Goal: Transaction & Acquisition: Book appointment/travel/reservation

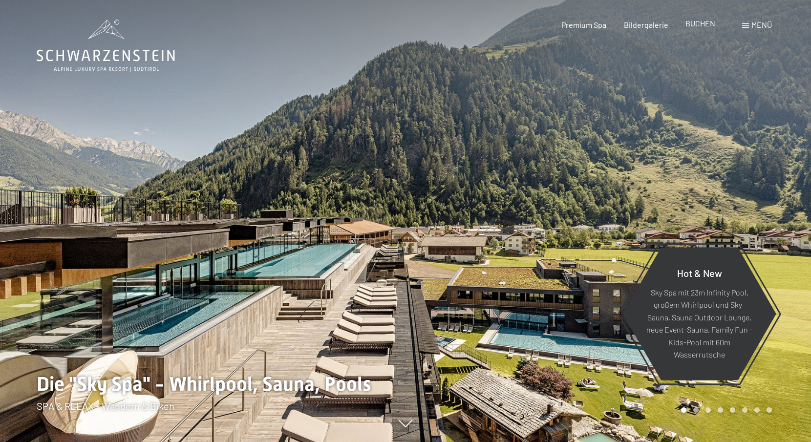
click at [707, 28] on div "BUCHEN" at bounding box center [700, 23] width 30 height 11
click at [706, 26] on span "BUCHEN" at bounding box center [700, 23] width 30 height 9
click at [691, 24] on span "BUCHEN" at bounding box center [700, 23] width 30 height 9
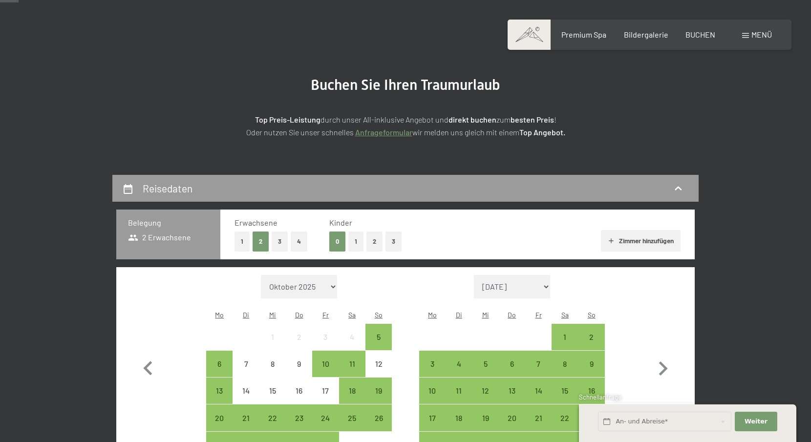
scroll to position [136, 0]
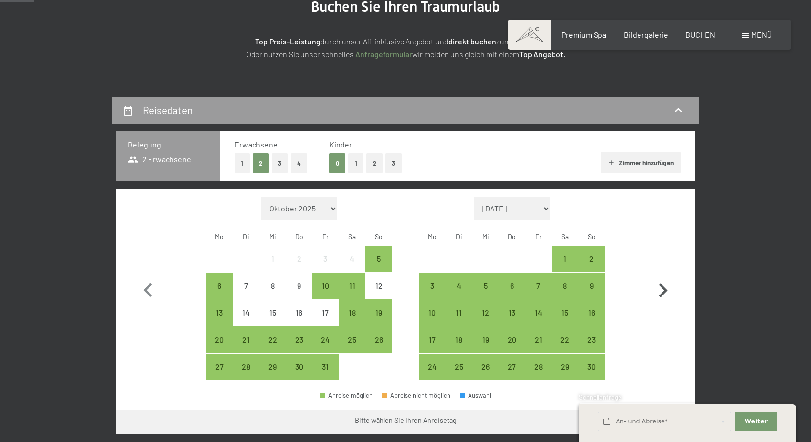
click at [662, 276] on icon "button" at bounding box center [662, 290] width 28 height 28
select select "2025-11-01"
select select "2025-12-01"
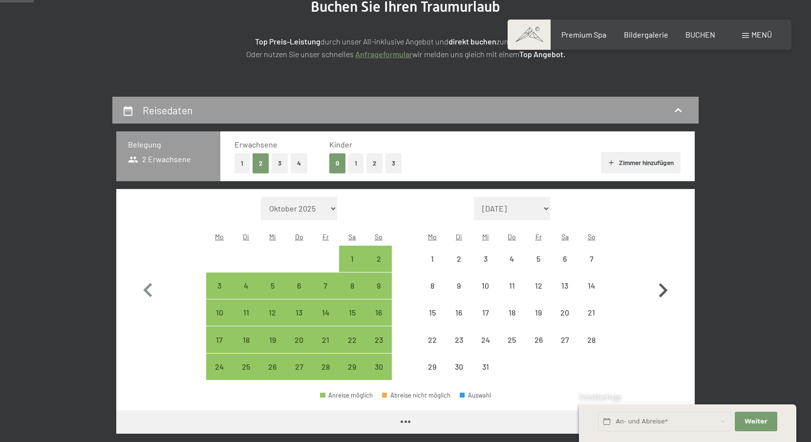
click at [662, 276] on icon "button" at bounding box center [662, 290] width 28 height 28
select select "2025-12-01"
select select "2026-01-01"
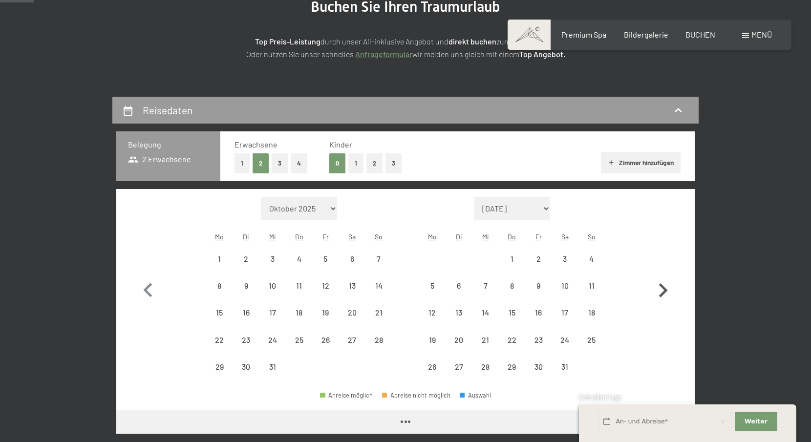
click at [662, 276] on icon "button" at bounding box center [662, 290] width 28 height 28
select select "2026-01-01"
select select "2026-02-01"
click at [661, 276] on icon "button" at bounding box center [662, 290] width 28 height 28
select select "2026-02-01"
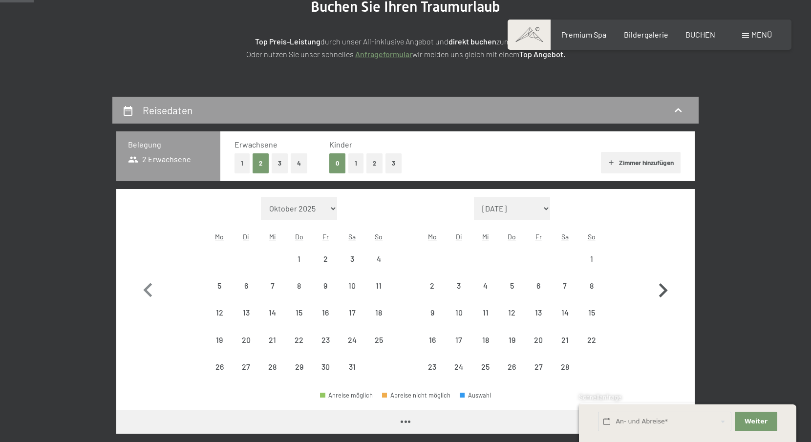
select select "2026-03-01"
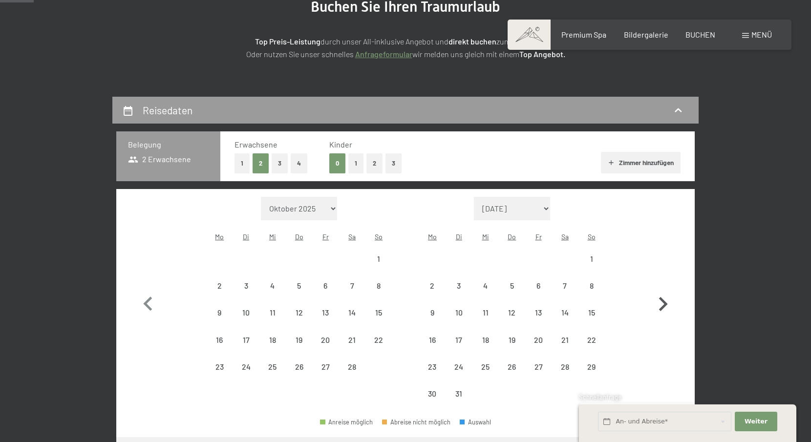
select select "2026-02-01"
select select "2026-03-01"
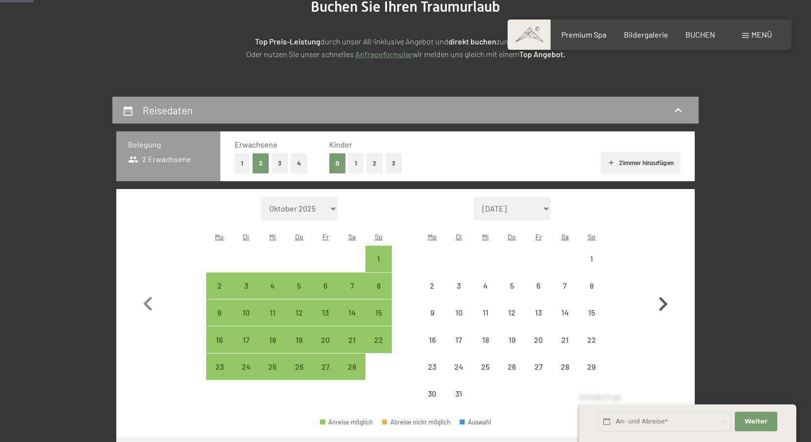
select select "2026-02-01"
select select "2026-03-01"
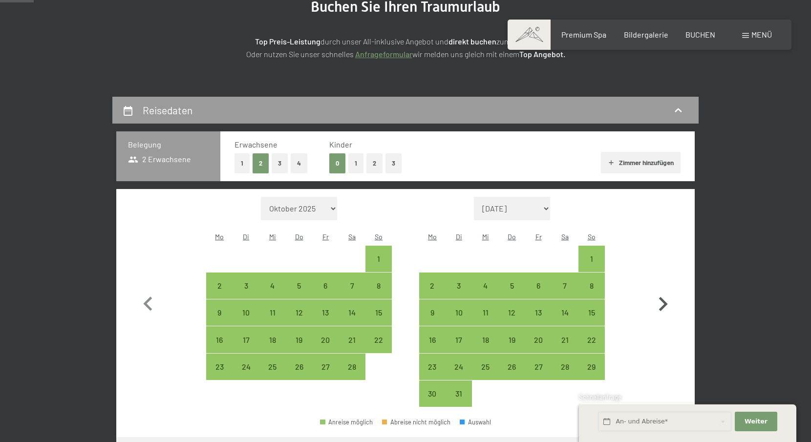
click at [660, 273] on button "button" at bounding box center [662, 302] width 28 height 210
select select "2026-03-01"
select select "2026-04-01"
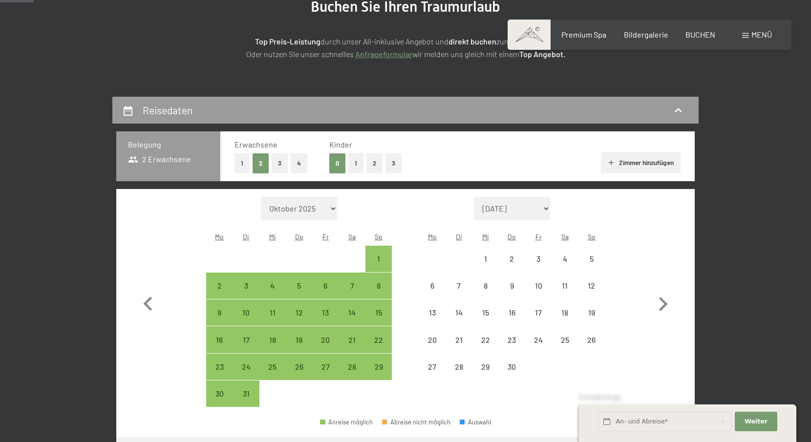
select select "2026-03-01"
select select "2026-04-01"
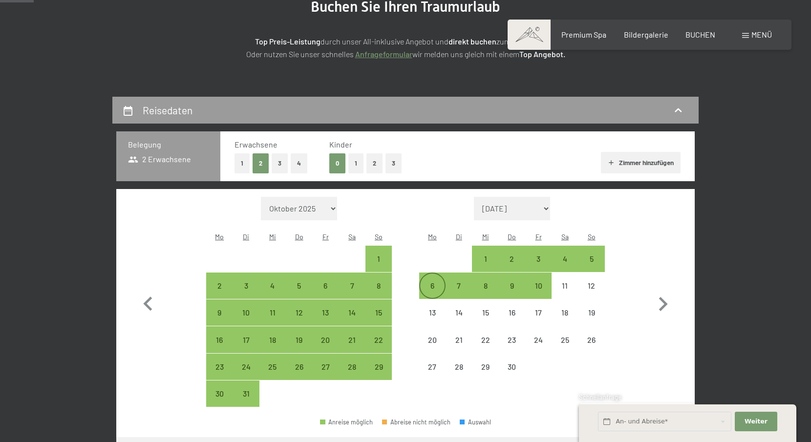
click at [426, 282] on div "6" at bounding box center [432, 294] width 24 height 24
select select "2026-03-01"
select select "2026-04-01"
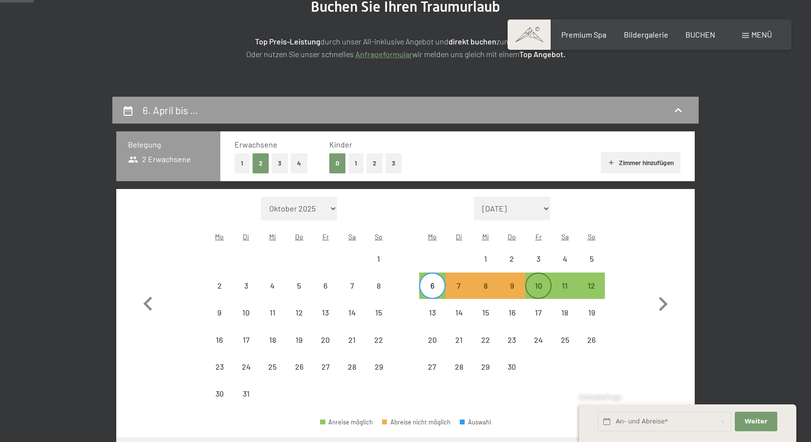
click at [543, 282] on div "10" at bounding box center [538, 294] width 24 height 24
select select "[DATE]"
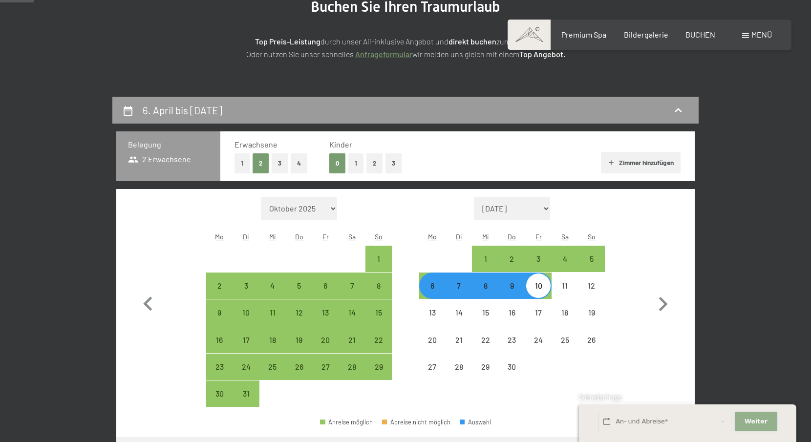
click at [757, 415] on button "Weiter Adressfelder ausblenden" at bounding box center [755, 422] width 42 height 20
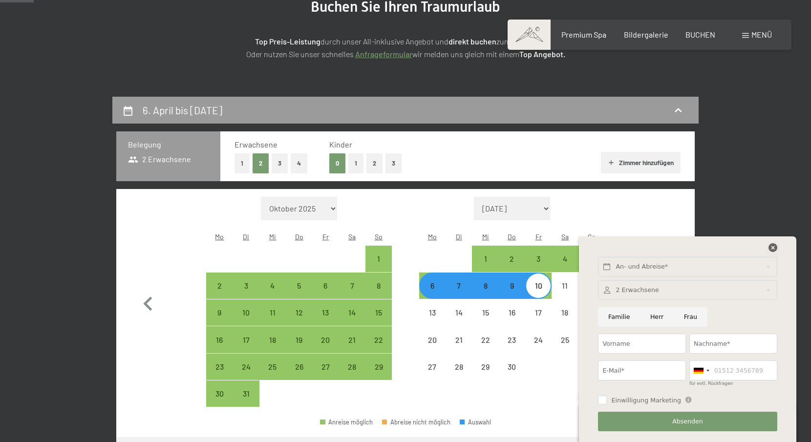
click at [771, 249] on icon at bounding box center [772, 247] width 9 height 9
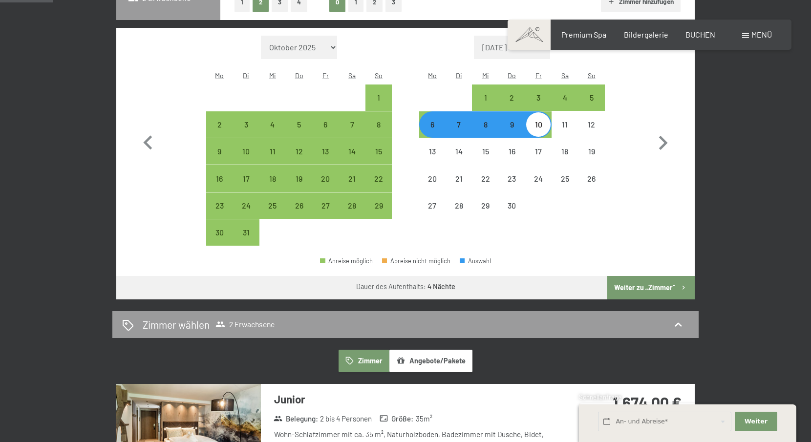
click at [659, 276] on button "Weiter zu „Zimmer“" at bounding box center [650, 287] width 87 height 23
select select "[DATE]"
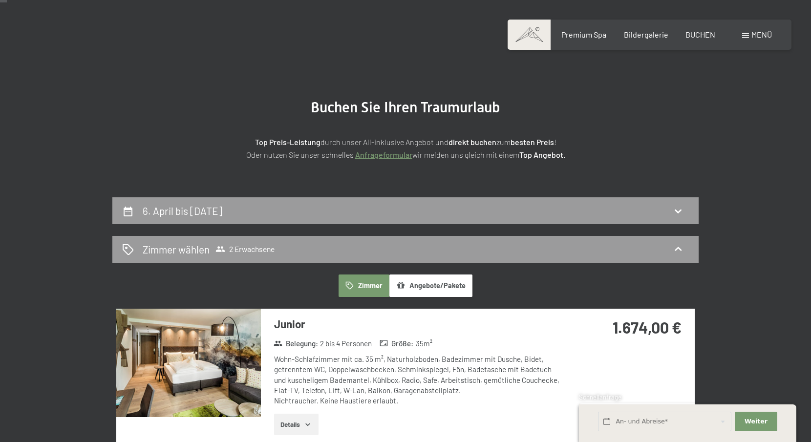
scroll to position [0, 0]
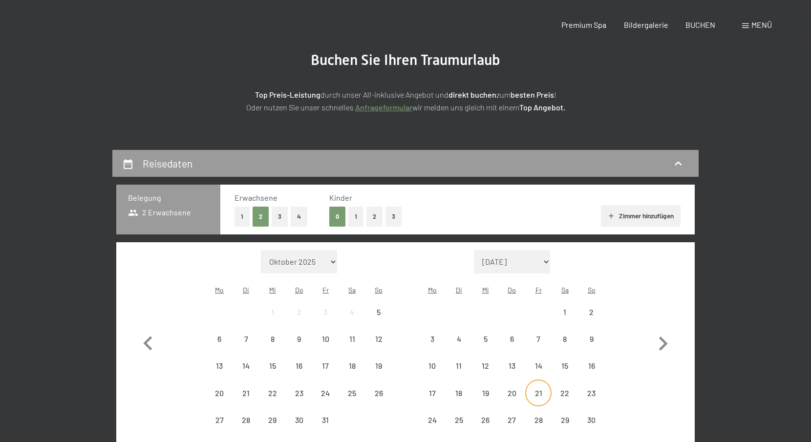
scroll to position [153, 0]
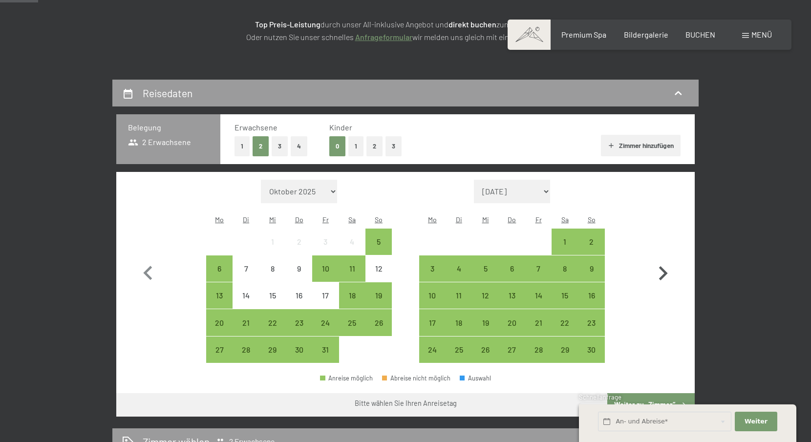
click at [663, 259] on icon "button" at bounding box center [662, 273] width 28 height 28
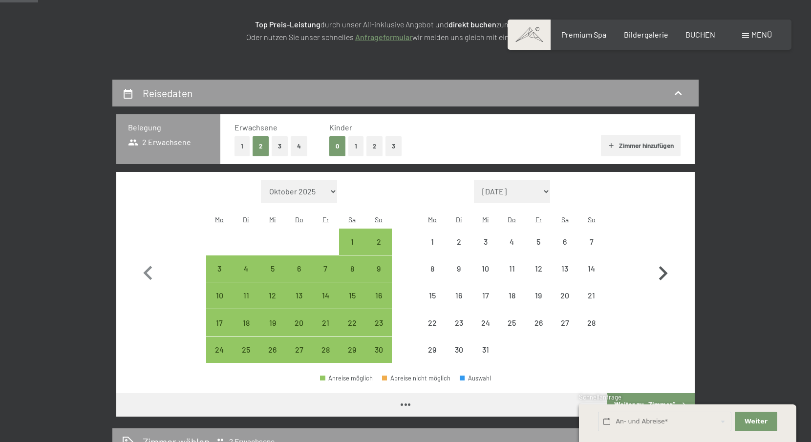
click at [663, 259] on icon "button" at bounding box center [662, 273] width 28 height 28
select select "2025-12-01"
select select "2026-01-01"
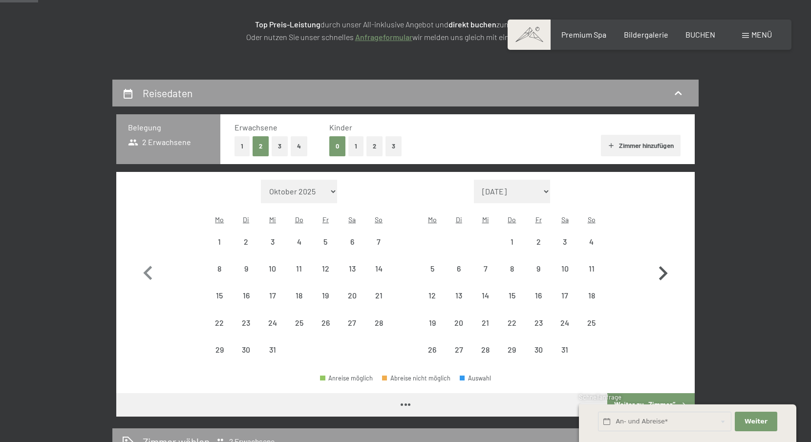
select select "2025-12-01"
select select "2026-01-01"
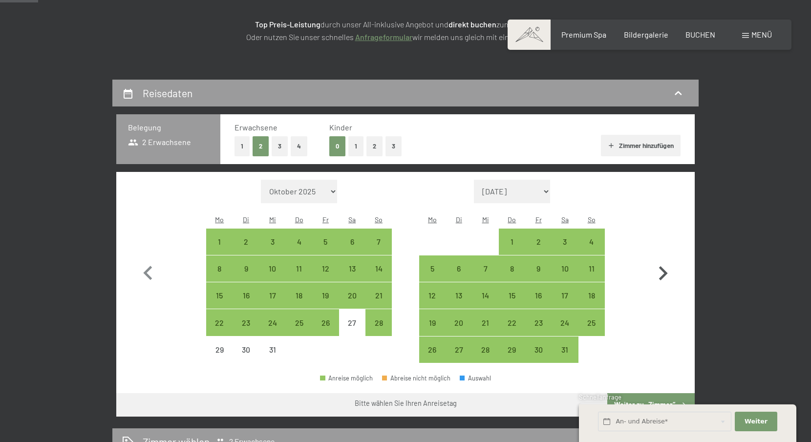
click at [663, 259] on icon "button" at bounding box center [662, 273] width 28 height 28
click at [662, 259] on icon "button" at bounding box center [662, 273] width 28 height 28
select select "2026-02-01"
select select "2026-03-01"
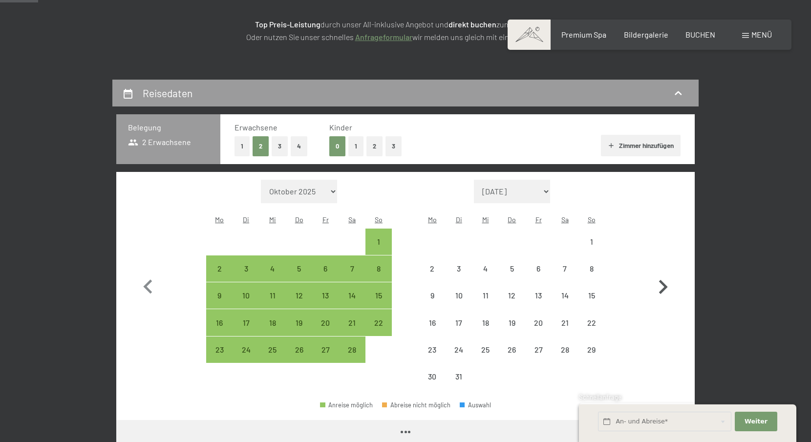
click at [662, 255] on button "button" at bounding box center [662, 285] width 28 height 210
select select "2026-03-01"
select select "2026-04-01"
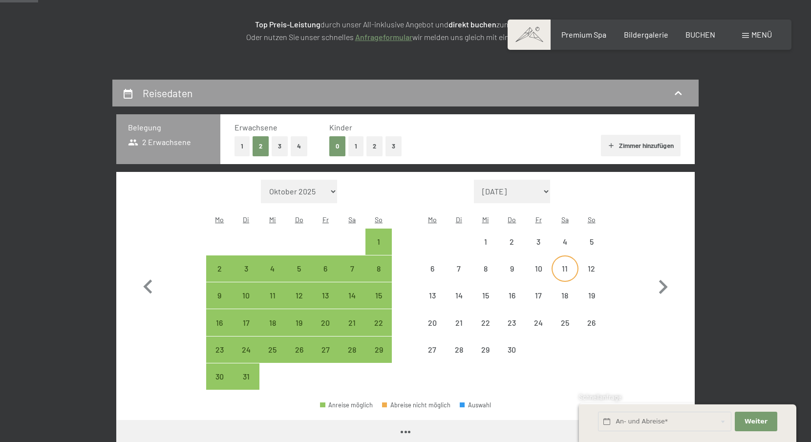
select select "2026-03-01"
select select "2026-04-01"
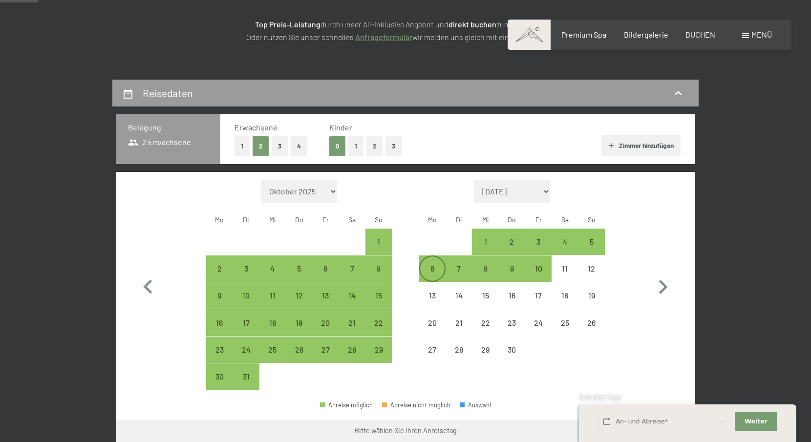
click at [432, 265] on div "6" at bounding box center [432, 277] width 24 height 24
select select "[DATE]"
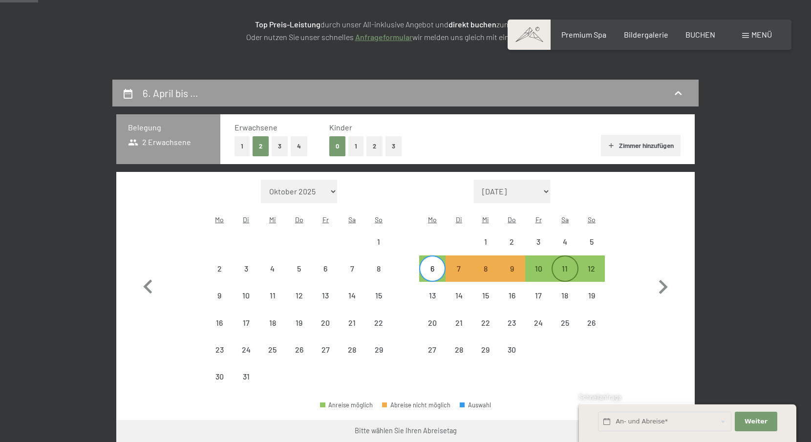
click at [562, 265] on div "11" at bounding box center [564, 277] width 24 height 24
select select "[DATE]"
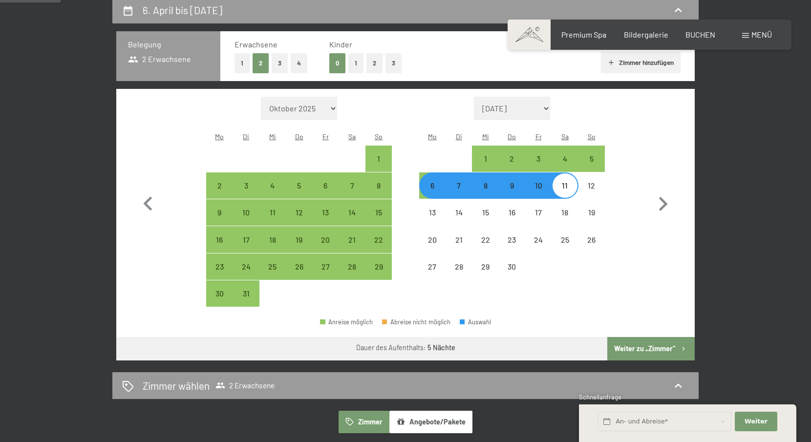
click at [639, 337] on button "Weiter zu „Zimmer“" at bounding box center [650, 348] width 87 height 23
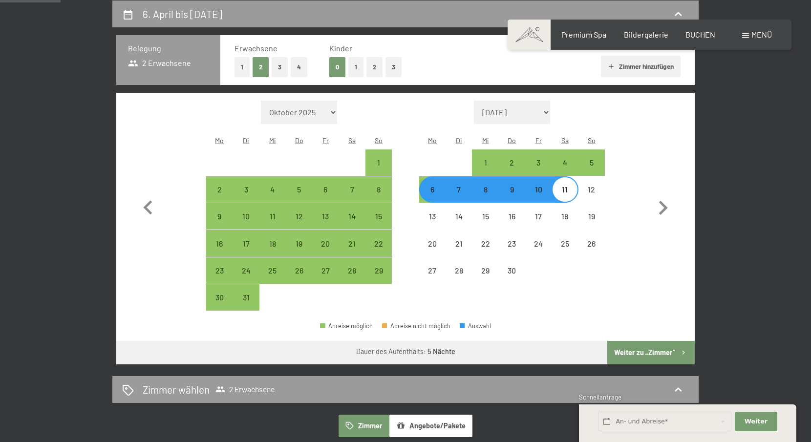
select select "[DATE]"
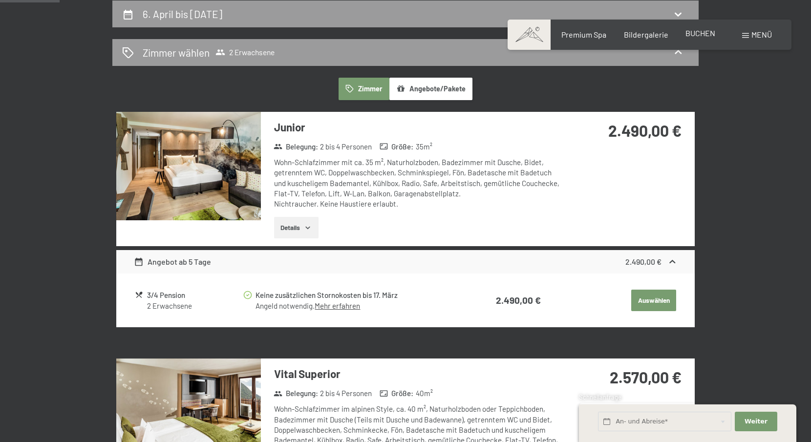
click at [690, 36] on span "BUCHEN" at bounding box center [700, 32] width 30 height 9
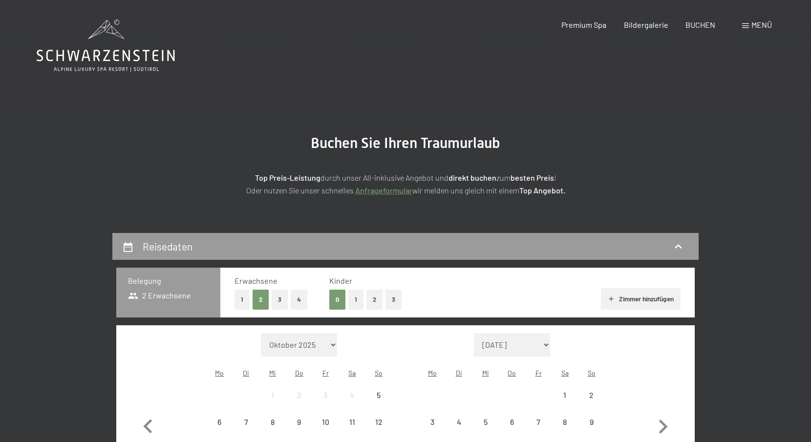
scroll to position [191, 0]
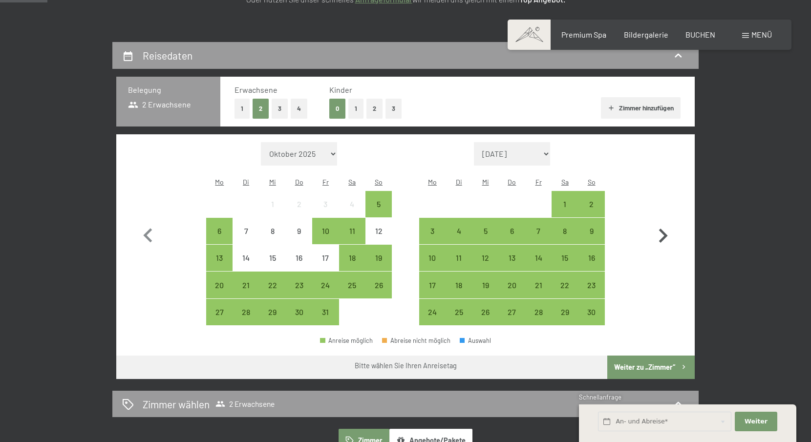
click at [669, 224] on icon "button" at bounding box center [662, 236] width 28 height 28
click at [669, 225] on icon "button" at bounding box center [662, 236] width 28 height 28
select select "2025-12-01"
select select "2026-01-01"
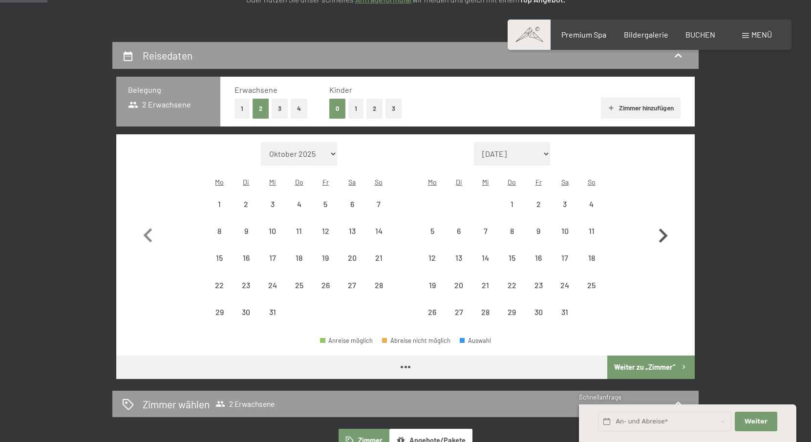
click at [669, 225] on icon "button" at bounding box center [662, 236] width 28 height 28
select select "2026-01-01"
select select "2026-02-01"
click at [667, 226] on icon "button" at bounding box center [662, 236] width 28 height 28
select select "2026-02-01"
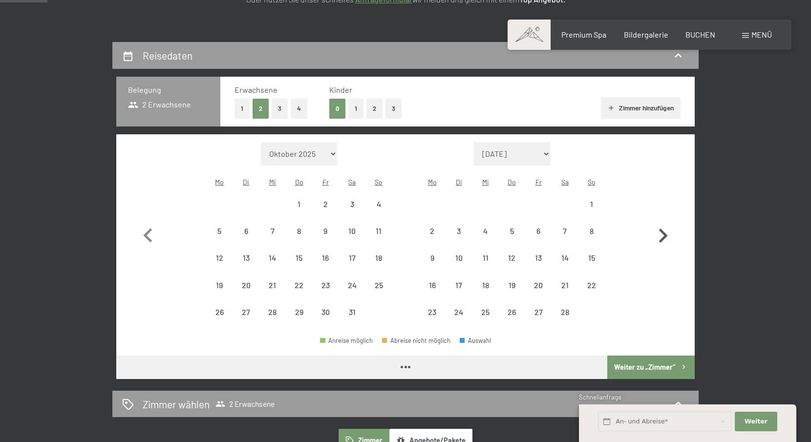
select select "2026-03-01"
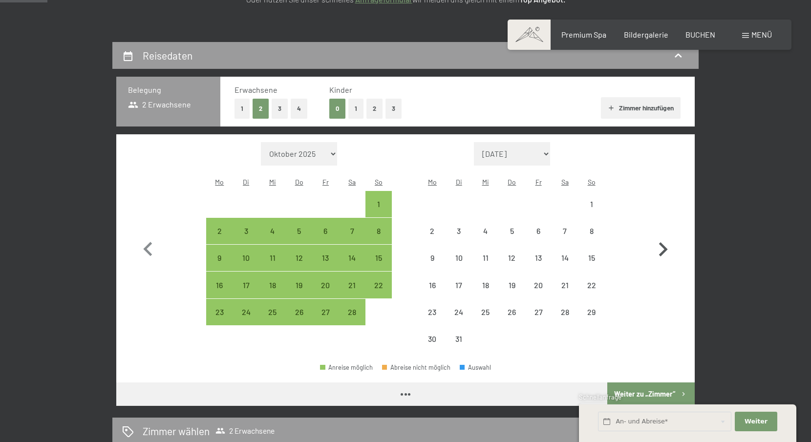
click at [667, 226] on button "button" at bounding box center [662, 247] width 28 height 210
select select "2026-03-01"
select select "2026-04-01"
select select "2026-03-01"
select select "2026-04-01"
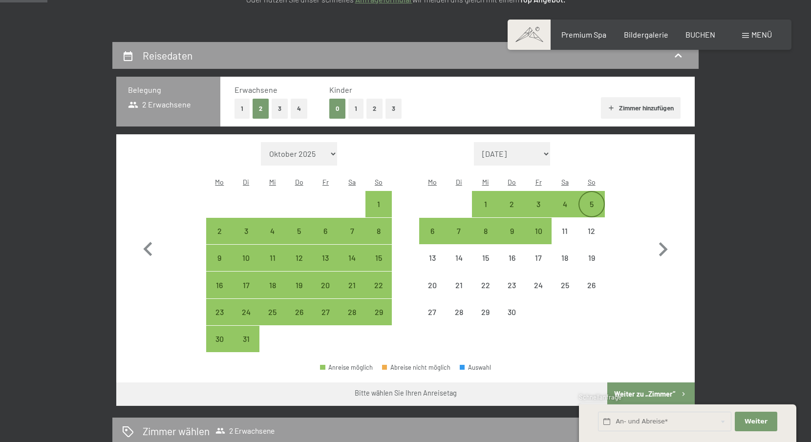
click at [597, 200] on div "5" at bounding box center [591, 212] width 24 height 24
select select "[DATE]"
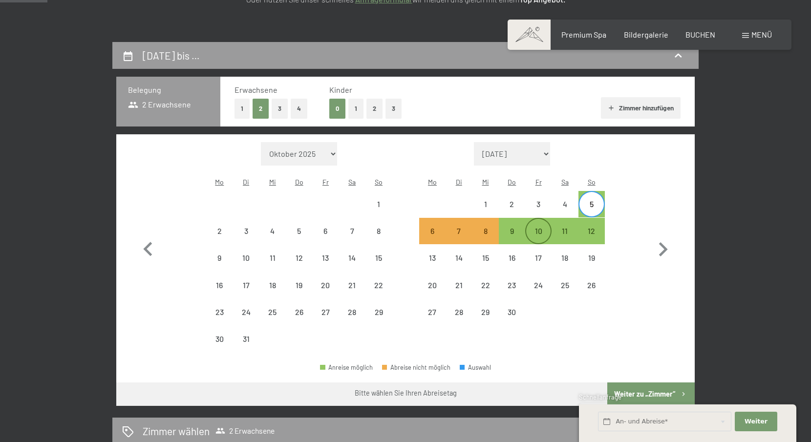
click at [545, 227] on div "10" at bounding box center [538, 239] width 24 height 24
select select "[DATE]"
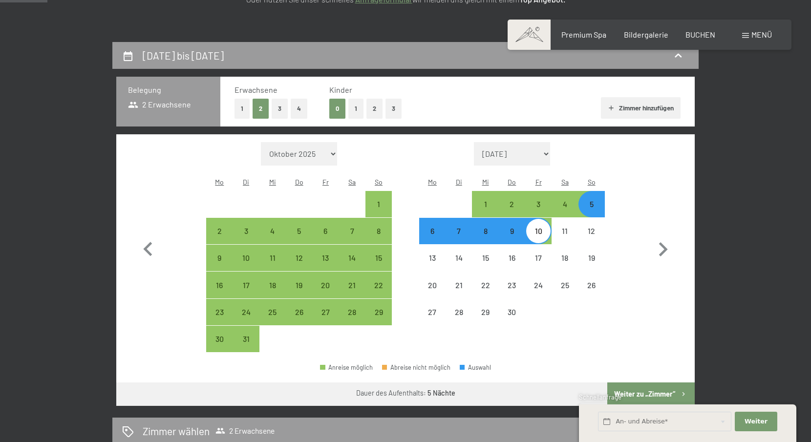
click at [648, 382] on button "Weiter zu „Zimmer“" at bounding box center [650, 393] width 87 height 23
select select "[DATE]"
select select "2026-04-01"
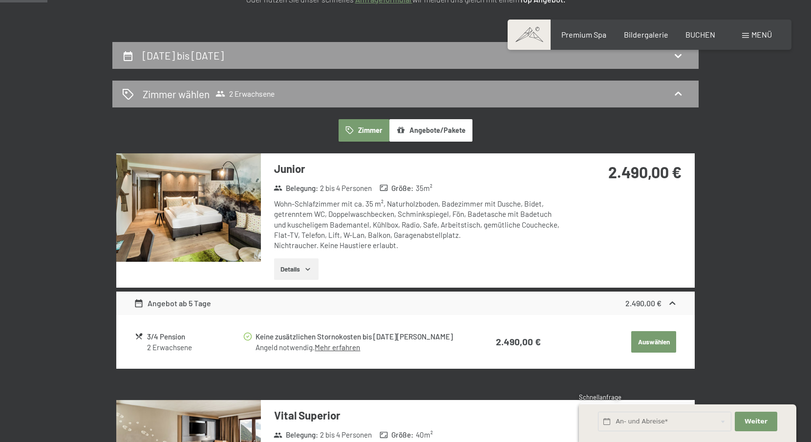
scroll to position [232, 0]
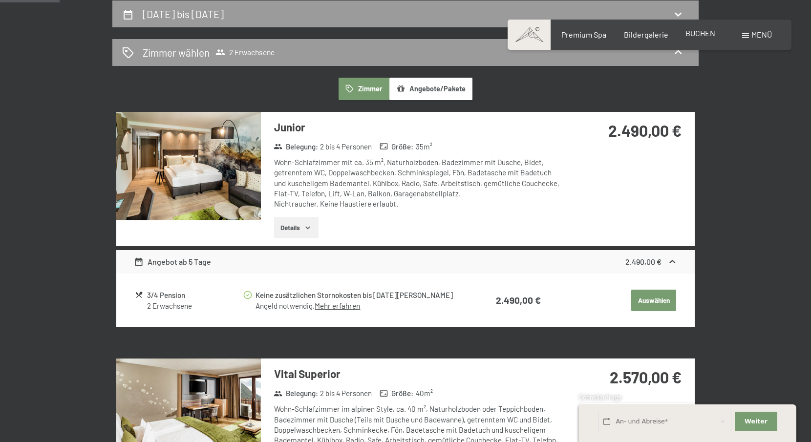
click at [706, 34] on span "BUCHEN" at bounding box center [700, 32] width 30 height 9
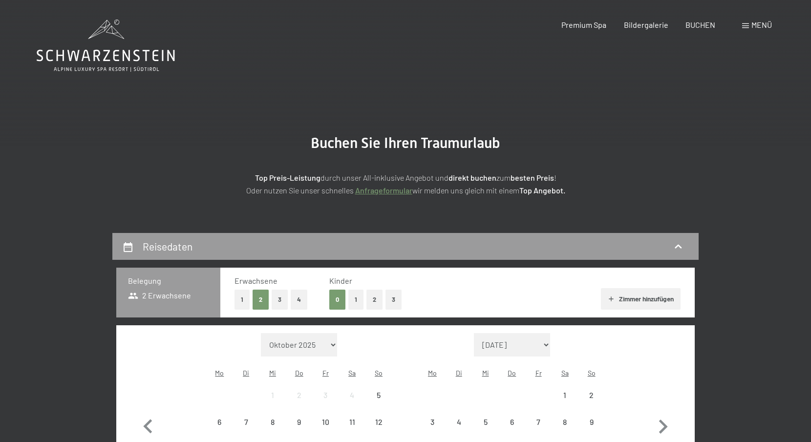
scroll to position [18, 0]
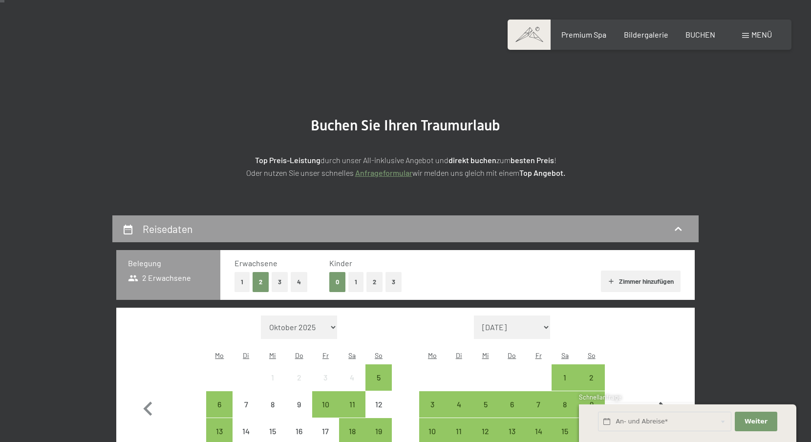
click at [657, 386] on button "button" at bounding box center [662, 407] width 28 height 184
select select "[DATE]"
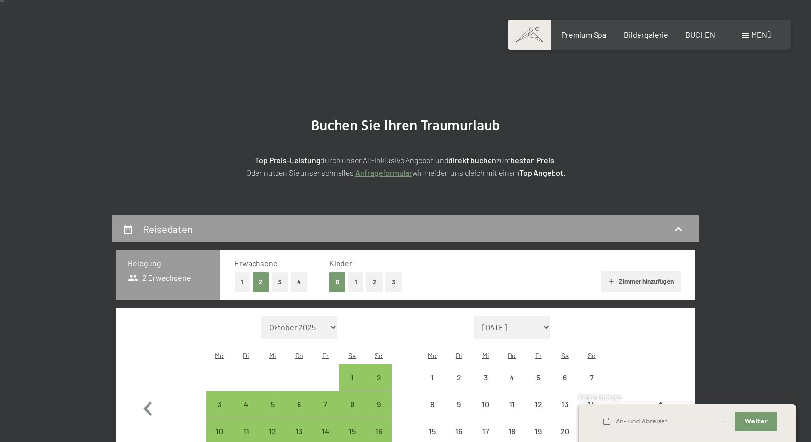
click at [657, 386] on button "button" at bounding box center [662, 407] width 28 height 184
select select "[DATE]"
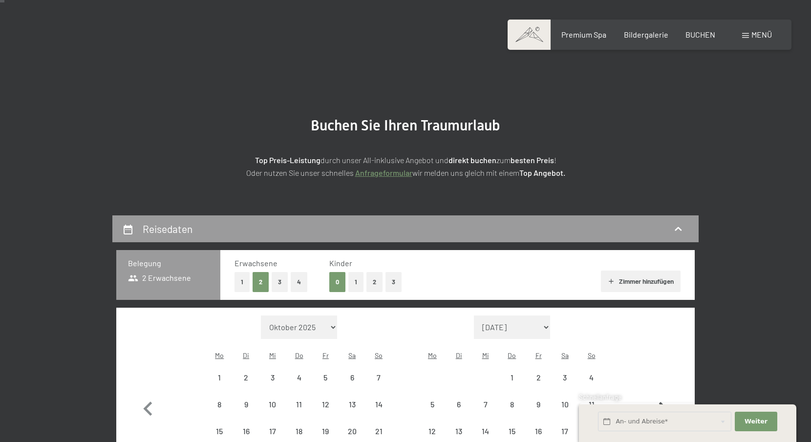
click at [657, 386] on button "button" at bounding box center [662, 407] width 28 height 184
select select "2026-01-01"
select select "2026-02-01"
click at [657, 384] on button "button" at bounding box center [662, 407] width 28 height 184
select select "2026-02-01"
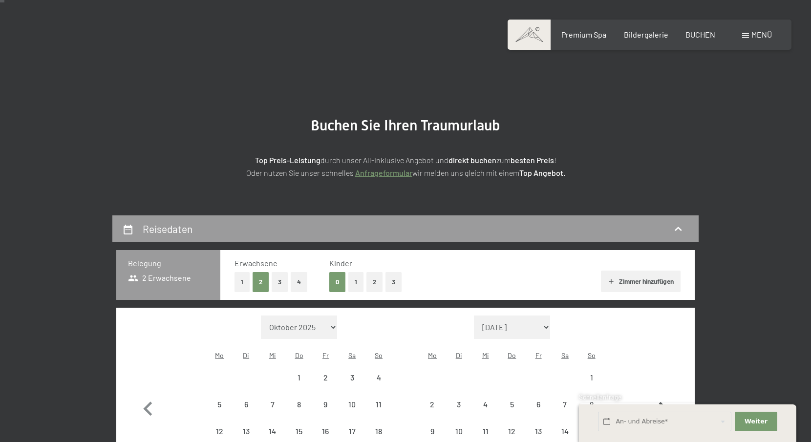
select select "2026-03-01"
click at [657, 384] on button "button" at bounding box center [662, 420] width 28 height 210
select select "2026-03-01"
select select "2026-04-01"
select select "2026-03-01"
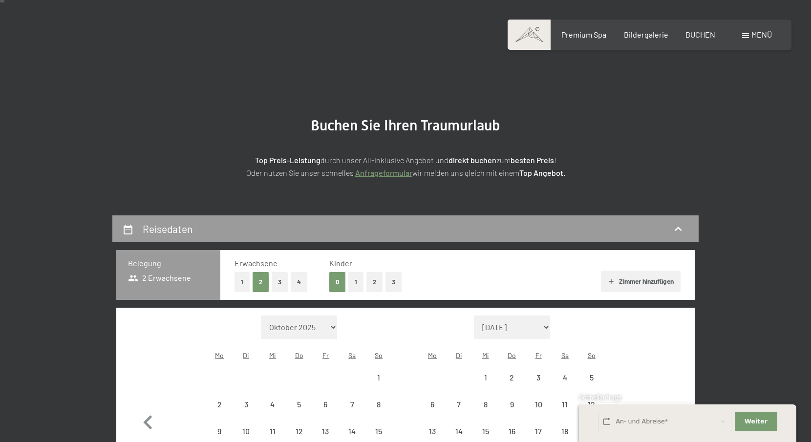
select select "2026-04-01"
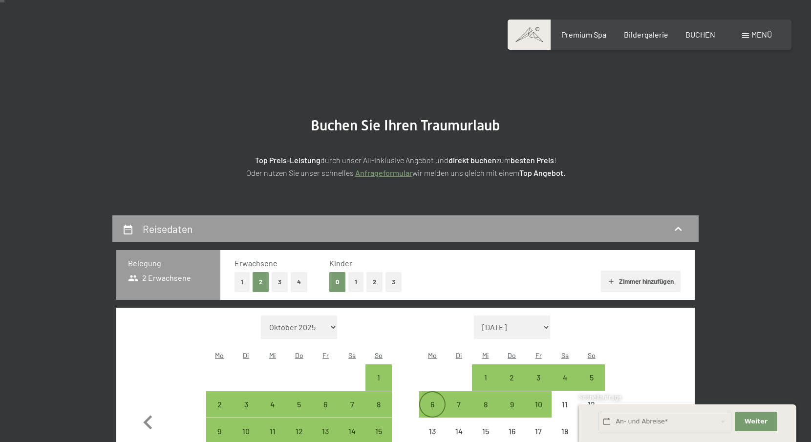
click at [431, 400] on div "6" at bounding box center [432, 412] width 24 height 24
select select "2026-03-01"
select select "2026-04-01"
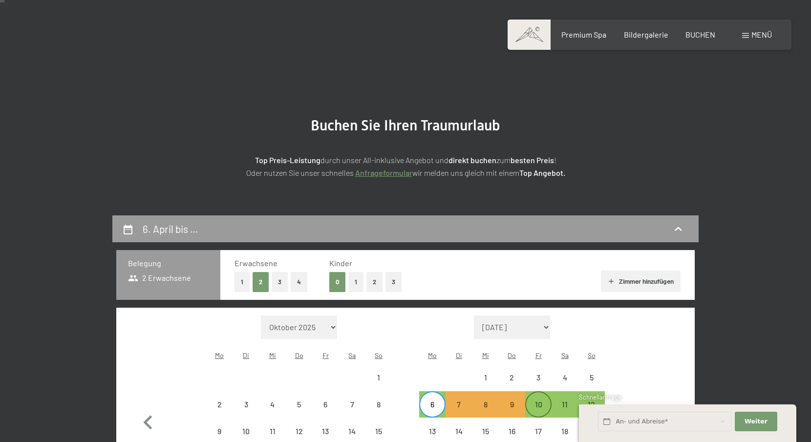
click at [534, 400] on div "10" at bounding box center [538, 412] width 24 height 24
select select "2026-03-01"
select select "2026-04-01"
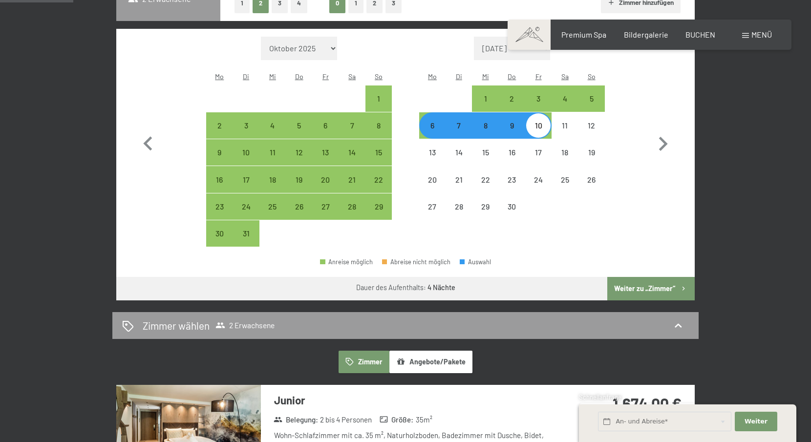
scroll to position [382, 0]
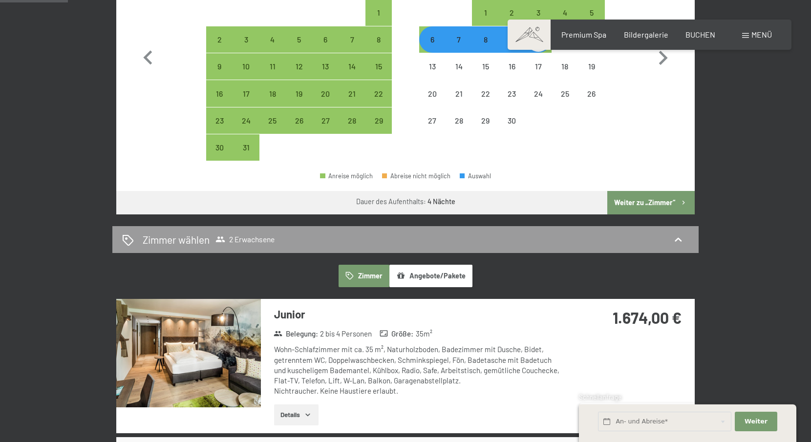
click at [648, 191] on button "Weiter zu „Zimmer“" at bounding box center [650, 202] width 87 height 23
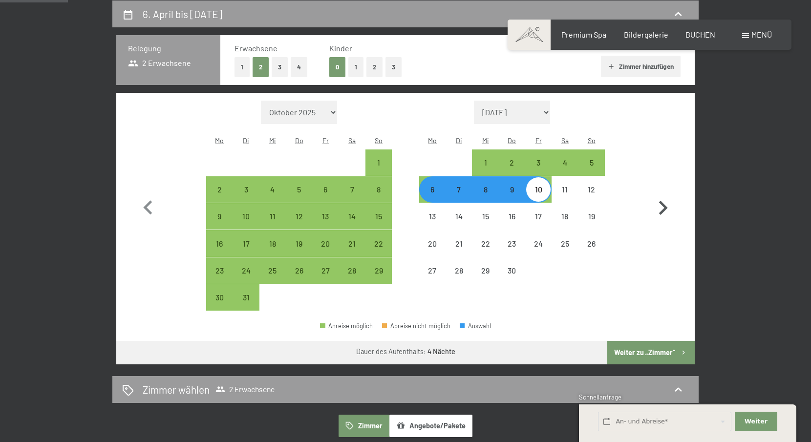
select select "2026-03-01"
select select "2026-04-01"
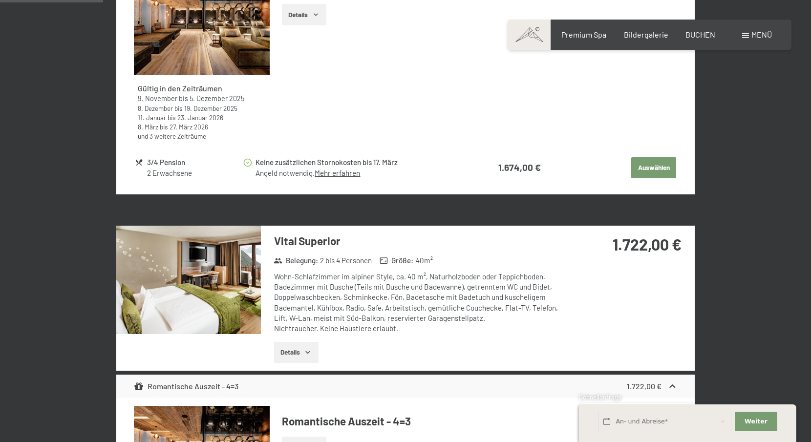
scroll to position [617, 0]
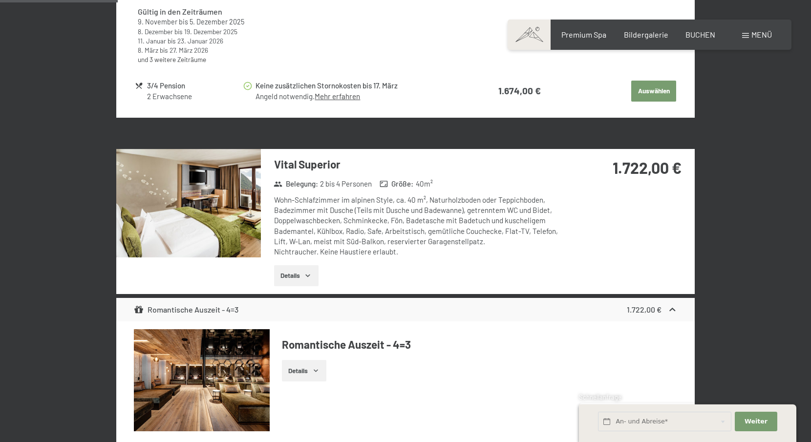
click at [296, 273] on button "Details" at bounding box center [296, 275] width 44 height 21
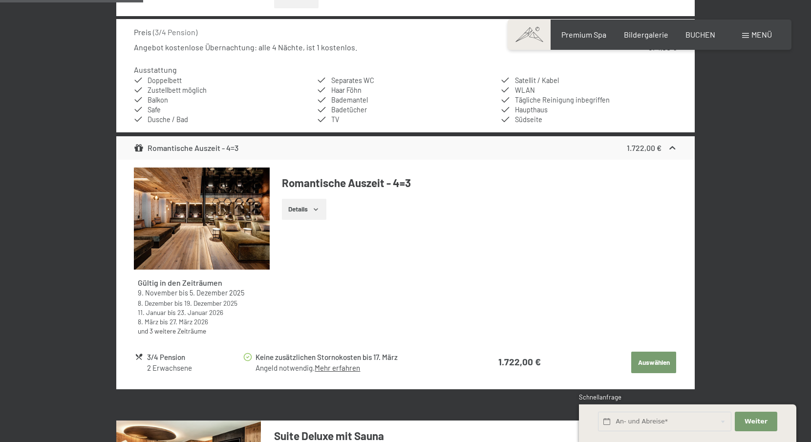
scroll to position [970, 0]
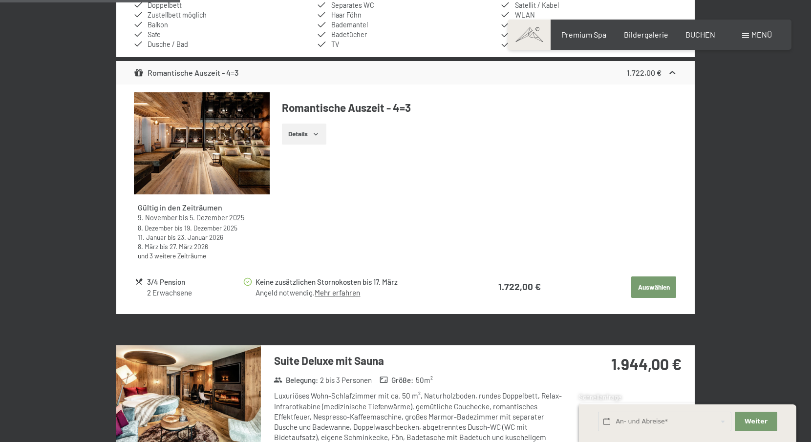
click at [646, 283] on button "Auswählen" at bounding box center [653, 286] width 45 height 21
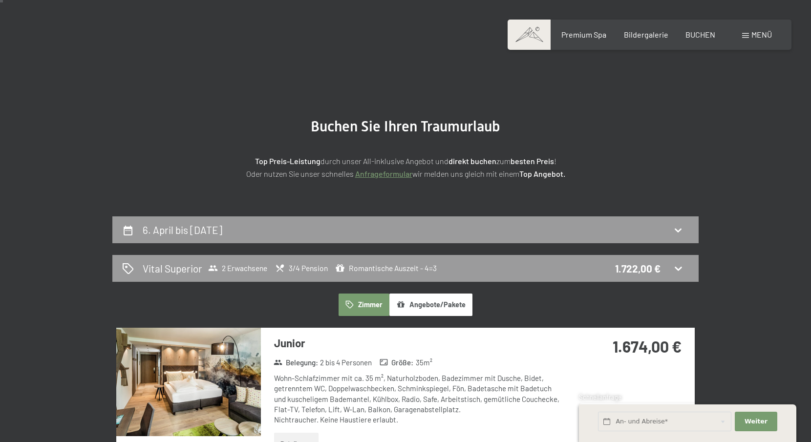
scroll to position [55, 0]
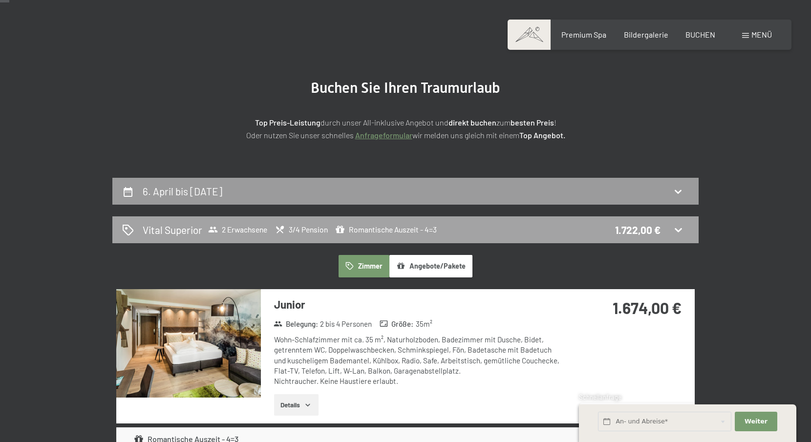
click at [663, 229] on div "Vital Superior 2 Erwachsene 3/4 Pension Romantische Auszeit - 4=3 1.722,00 €" at bounding box center [405, 230] width 566 height 14
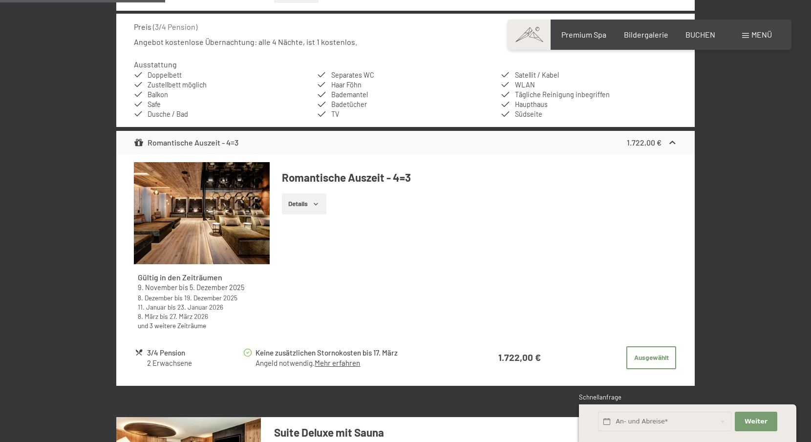
scroll to position [1068, 0]
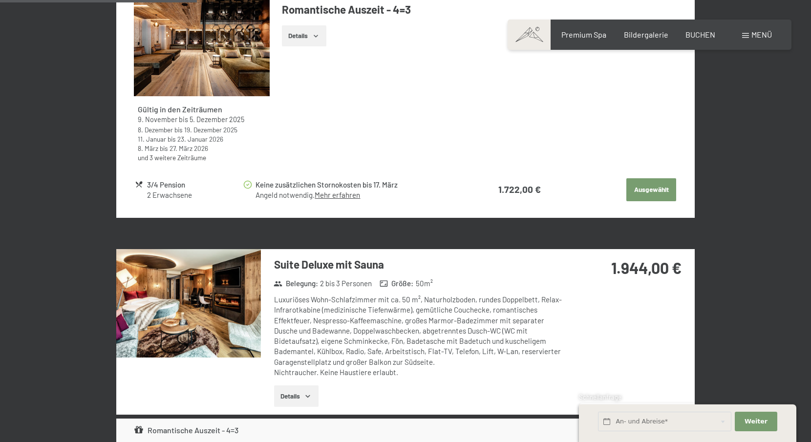
click at [651, 187] on button "Ausgewählt" at bounding box center [651, 189] width 50 height 23
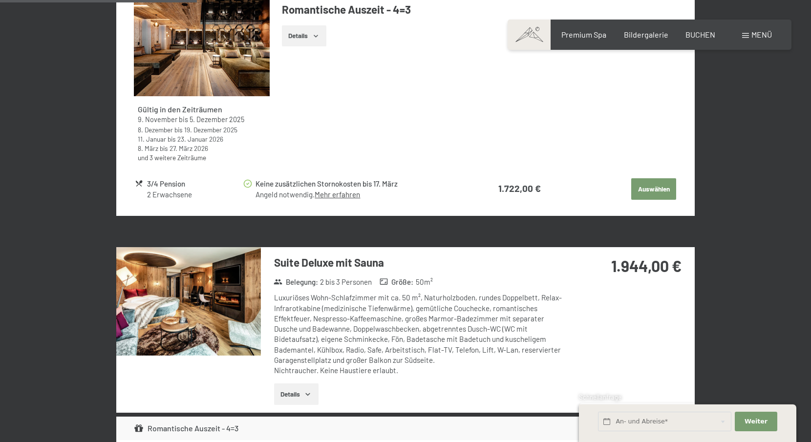
click at [657, 184] on button "Auswählen" at bounding box center [653, 188] width 45 height 21
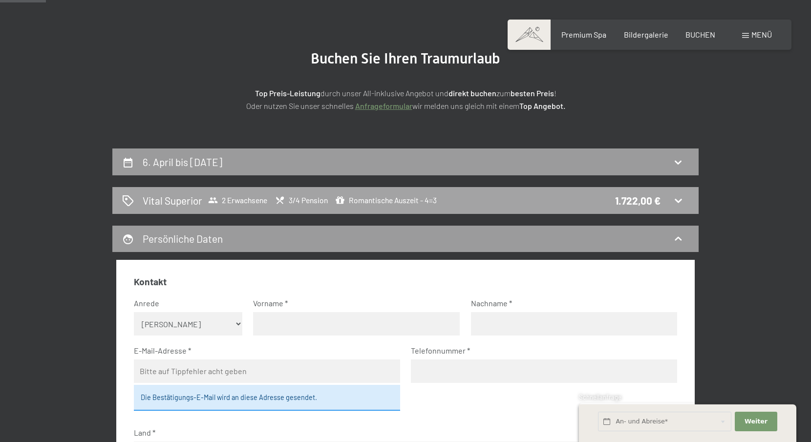
scroll to position [0, 0]
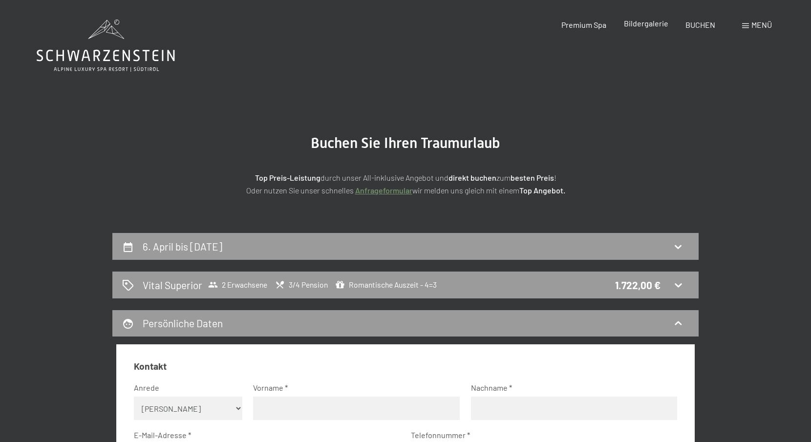
click at [641, 25] on span "Bildergalerie" at bounding box center [646, 23] width 44 height 9
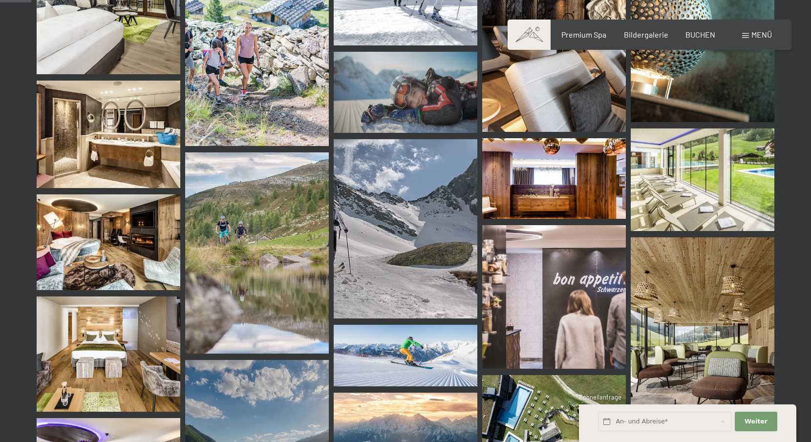
scroll to position [495, 0]
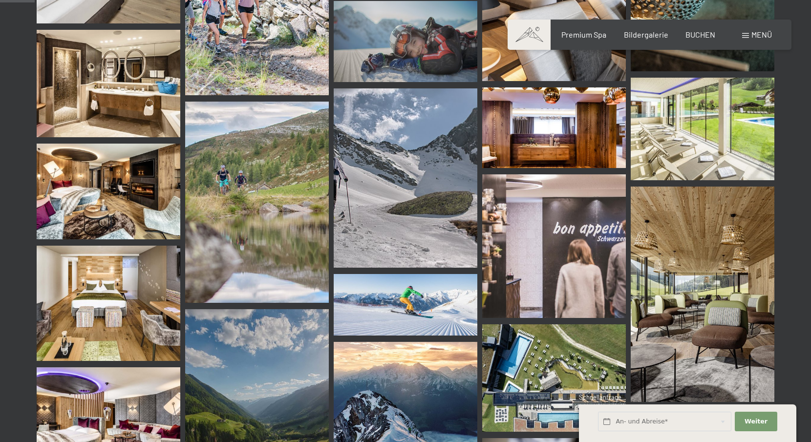
click at [146, 300] on img at bounding box center [109, 303] width 144 height 115
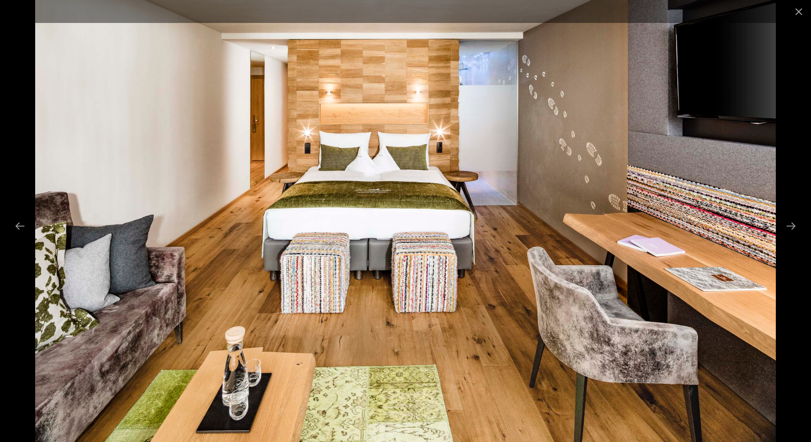
scroll to position [630, 0]
click at [793, 17] on button "Close gallery" at bounding box center [798, 11] width 24 height 23
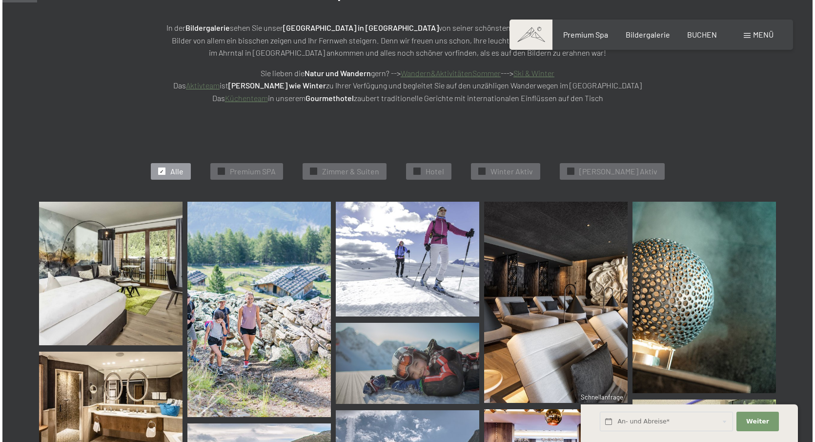
scroll to position [37, 0]
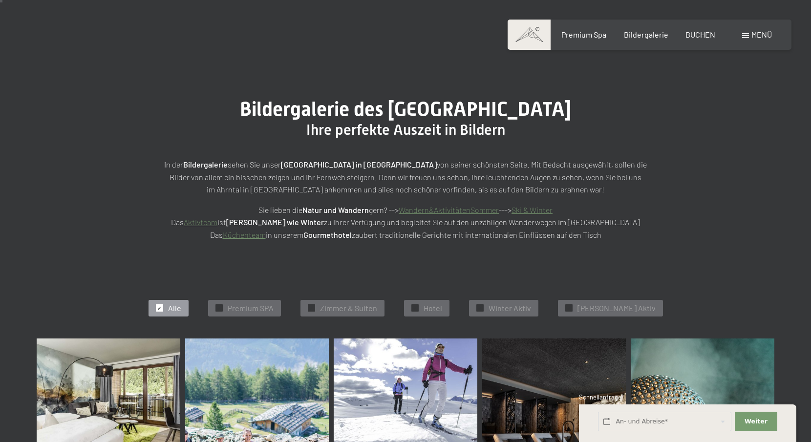
click at [751, 35] on span "Menü" at bounding box center [761, 34] width 21 height 9
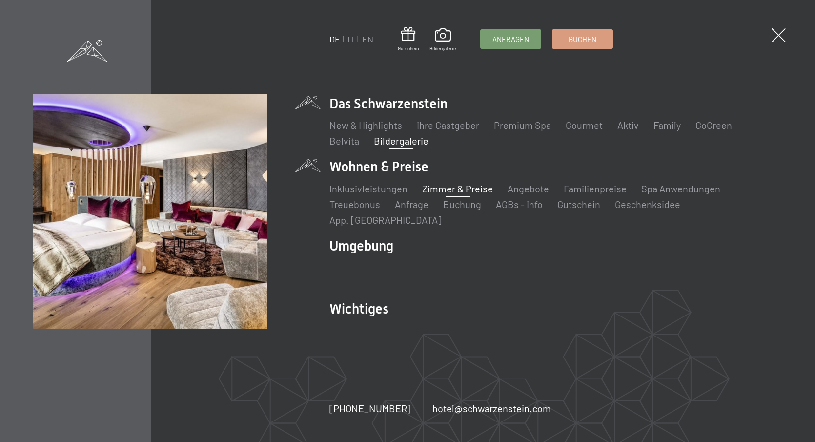
click at [460, 194] on link "Zimmer & Preise" at bounding box center [457, 189] width 71 height 12
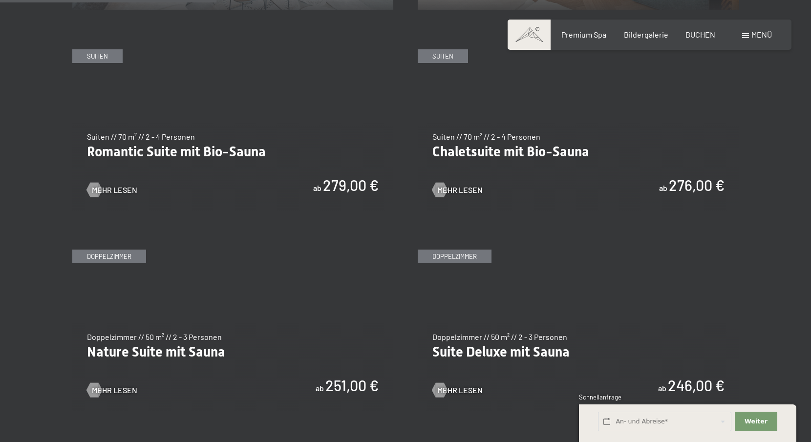
scroll to position [899, 0]
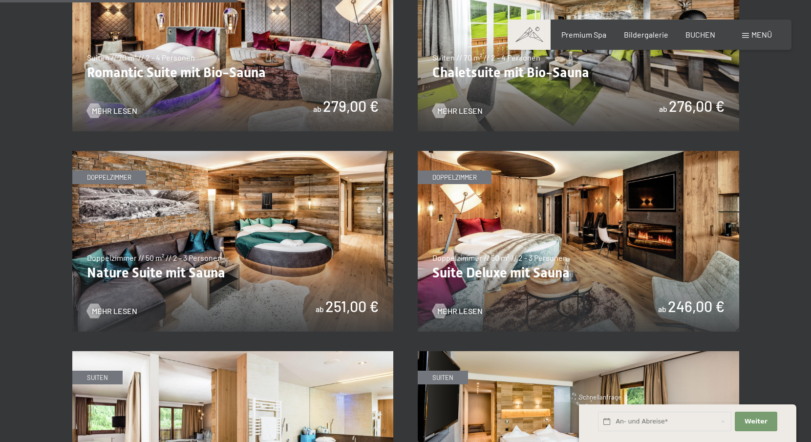
click at [540, 233] on img at bounding box center [577, 241] width 321 height 181
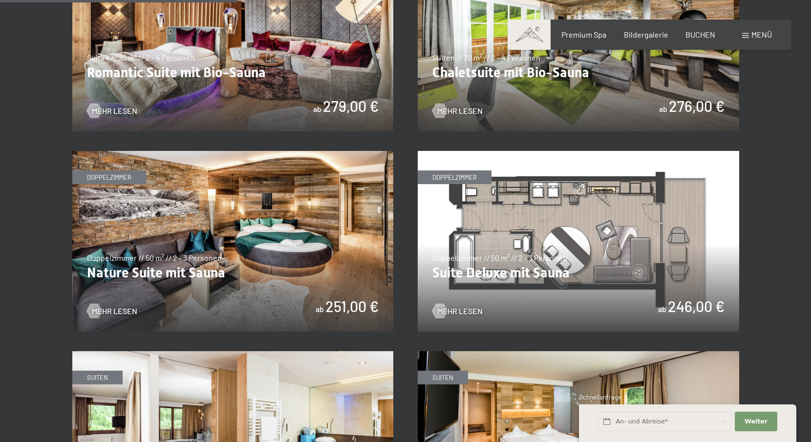
click at [334, 216] on img at bounding box center [232, 241] width 321 height 181
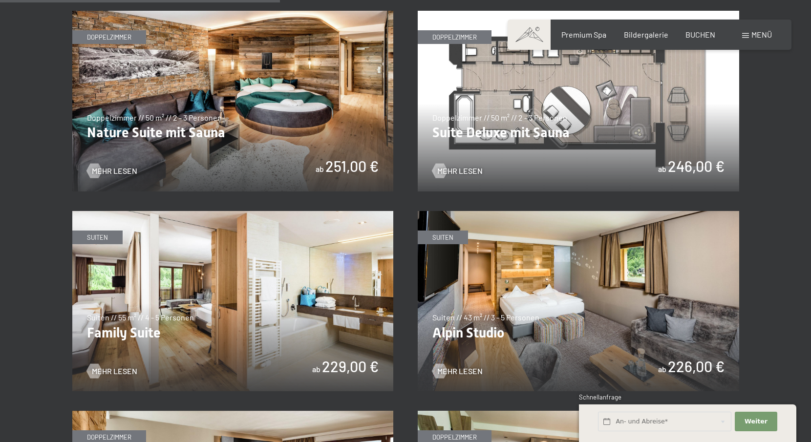
scroll to position [1240, 0]
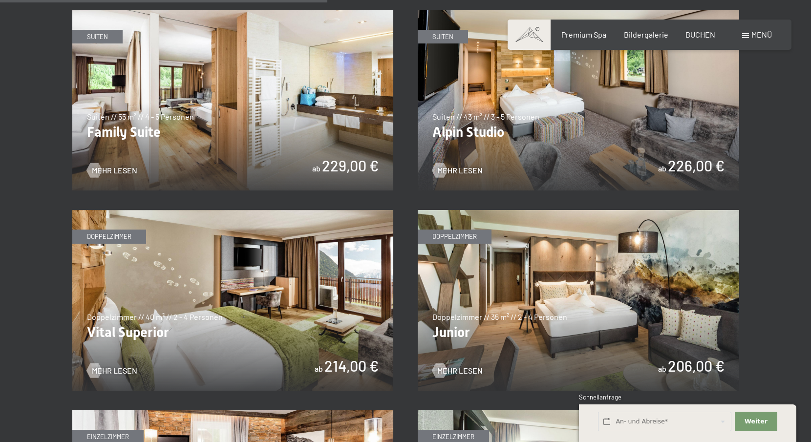
click at [329, 280] on img at bounding box center [232, 300] width 321 height 181
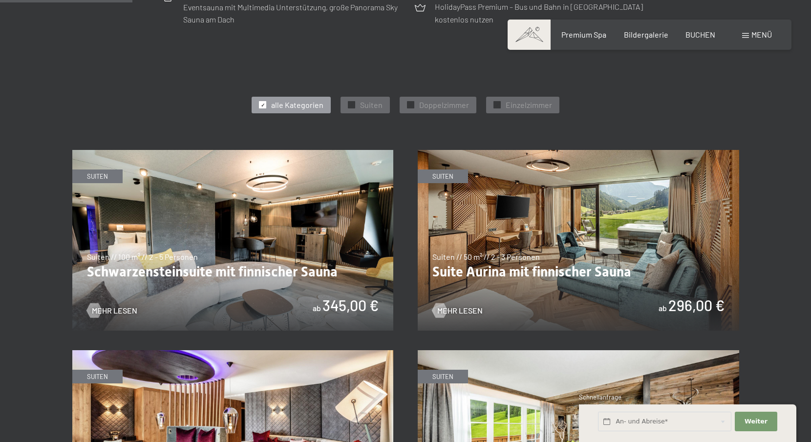
scroll to position [664, 0]
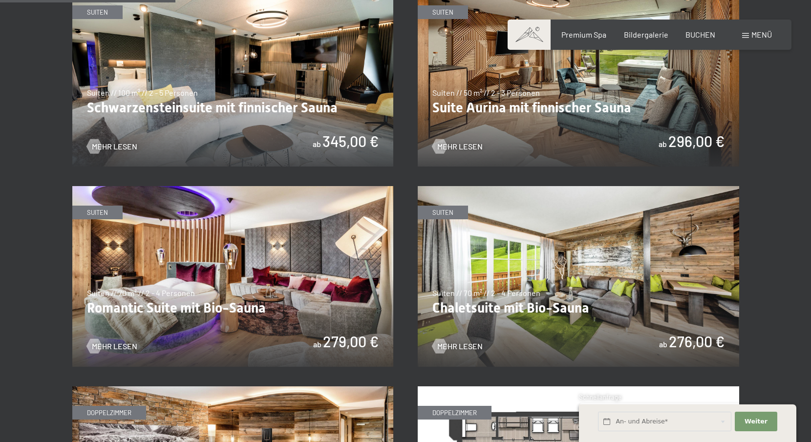
click at [621, 304] on img at bounding box center [577, 276] width 321 height 181
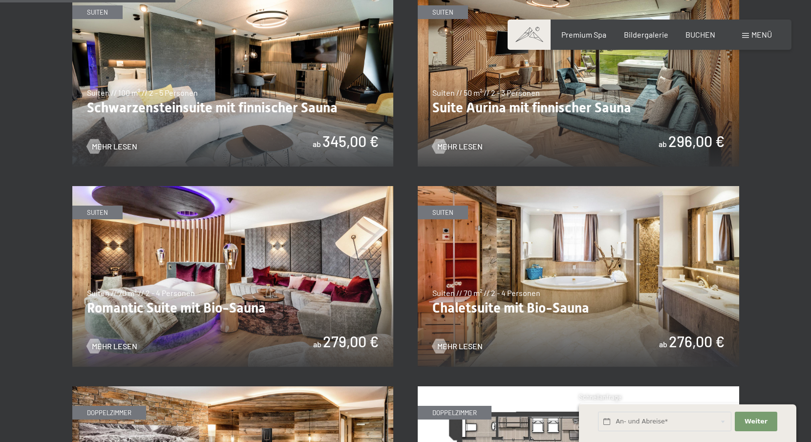
click at [697, 321] on img at bounding box center [577, 276] width 321 height 181
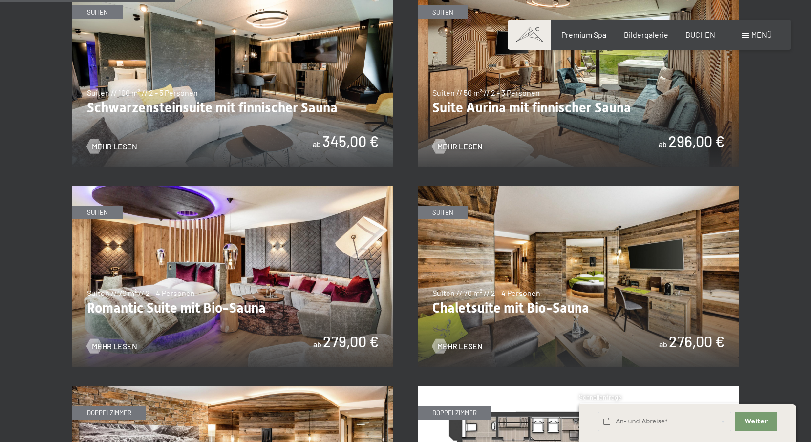
click at [502, 294] on img at bounding box center [577, 276] width 321 height 181
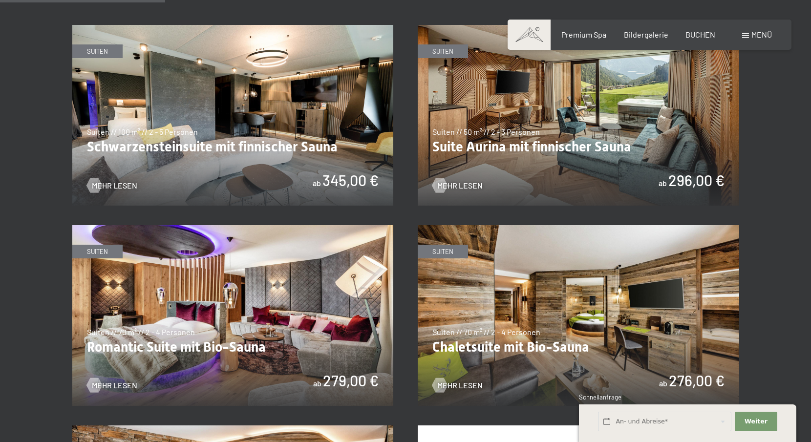
scroll to position [623, 0]
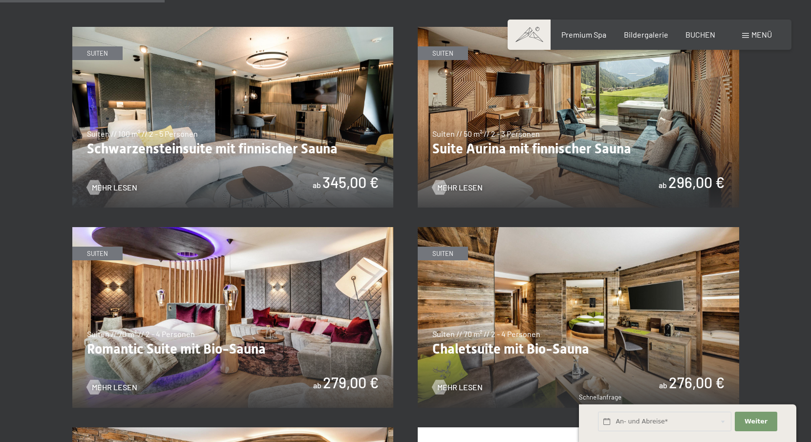
click at [607, 152] on img at bounding box center [577, 117] width 321 height 181
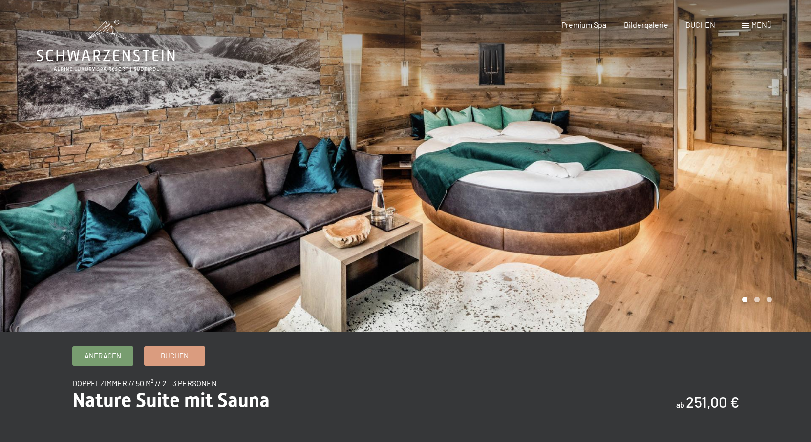
click at [788, 166] on div at bounding box center [607, 166] width 405 height 332
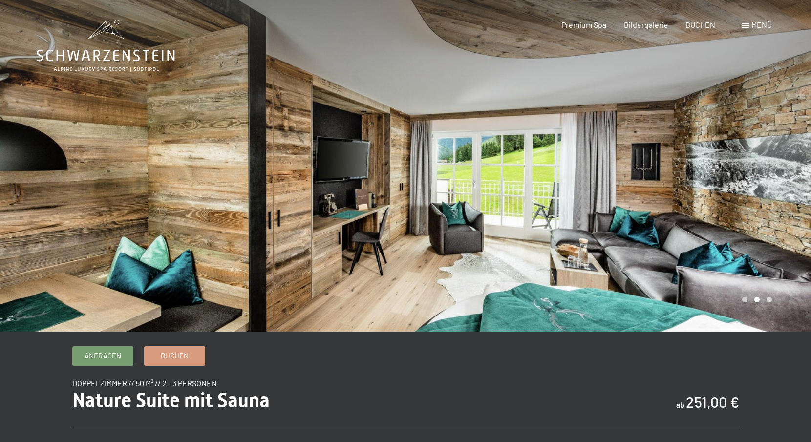
click at [786, 168] on div at bounding box center [607, 166] width 405 height 332
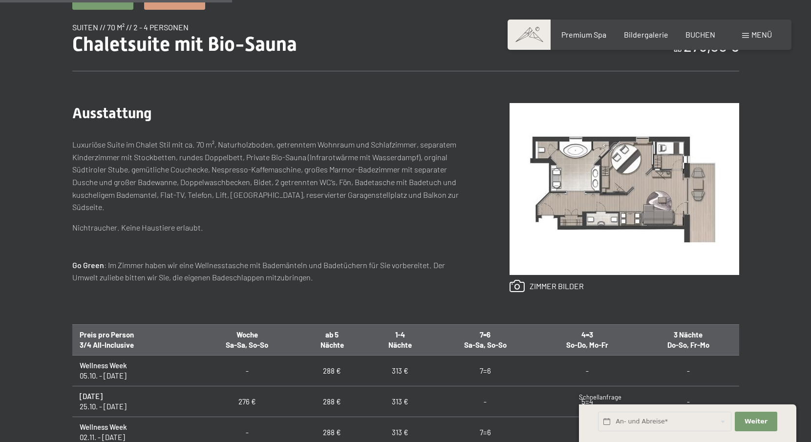
scroll to position [287, 0]
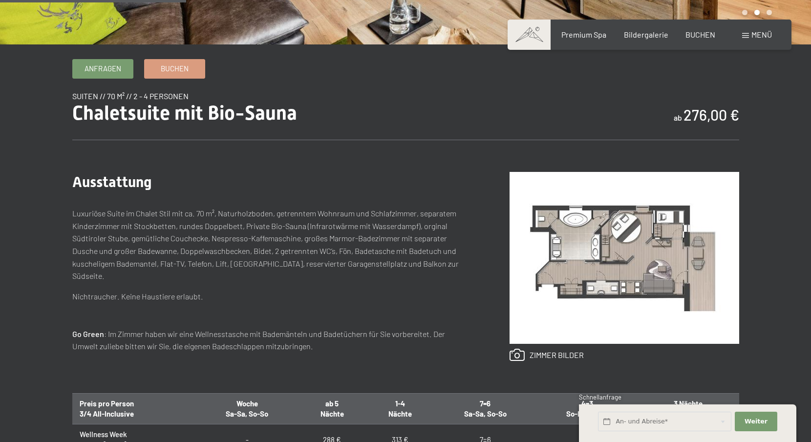
click at [615, 249] on img at bounding box center [623, 258] width 229 height 172
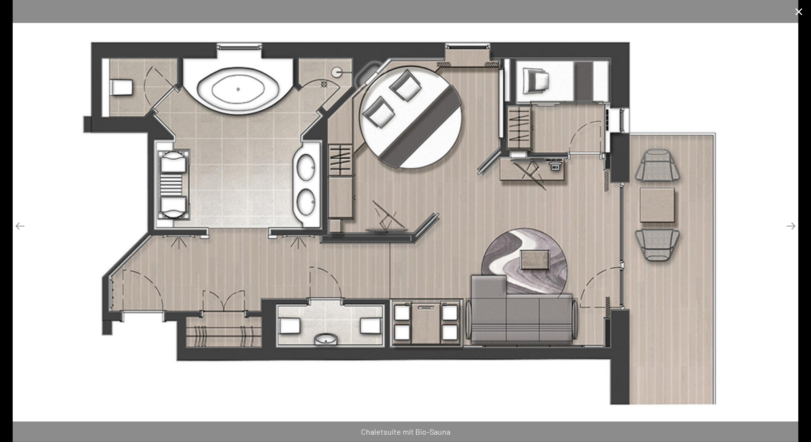
click at [800, 12] on button "Close gallery" at bounding box center [798, 11] width 24 height 23
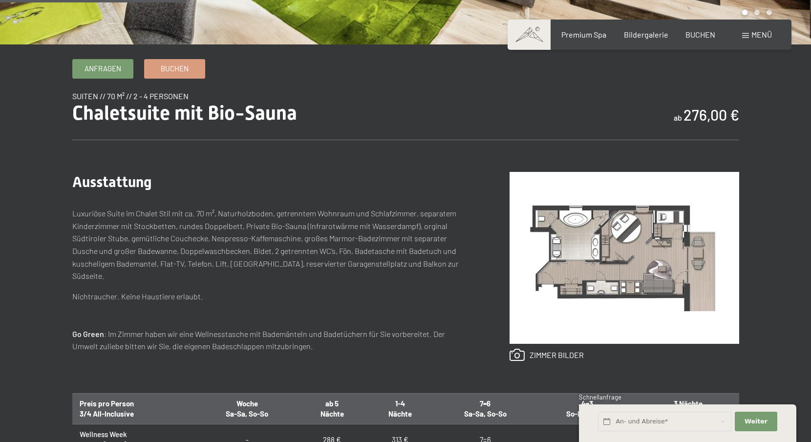
scroll to position [77, 0]
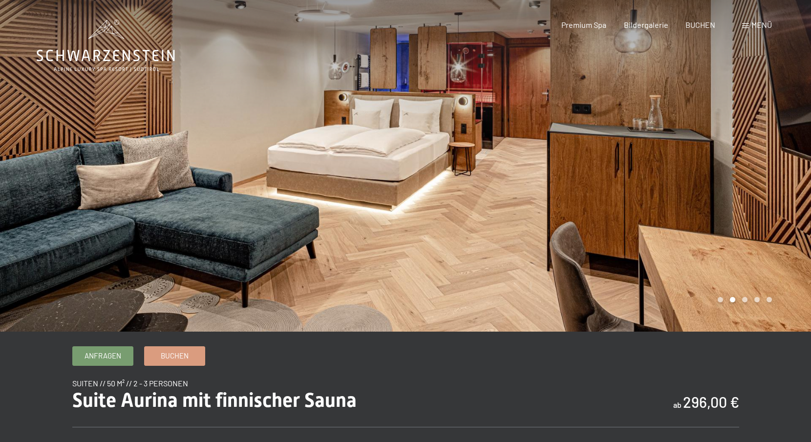
click at [771, 243] on div at bounding box center [607, 166] width 405 height 332
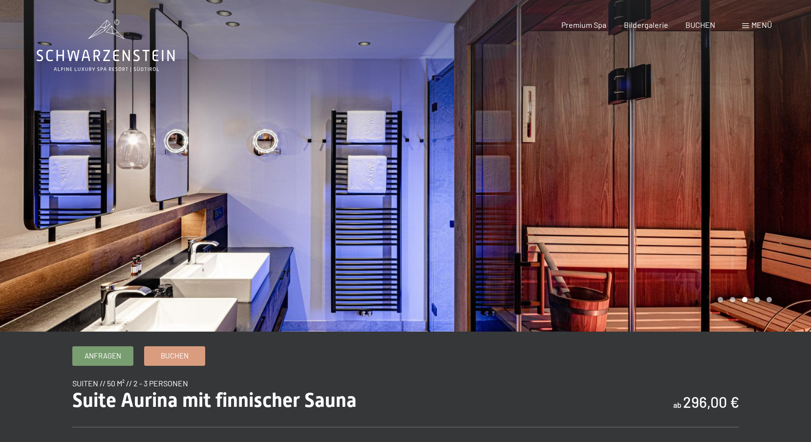
click at [770, 241] on div at bounding box center [607, 166] width 405 height 332
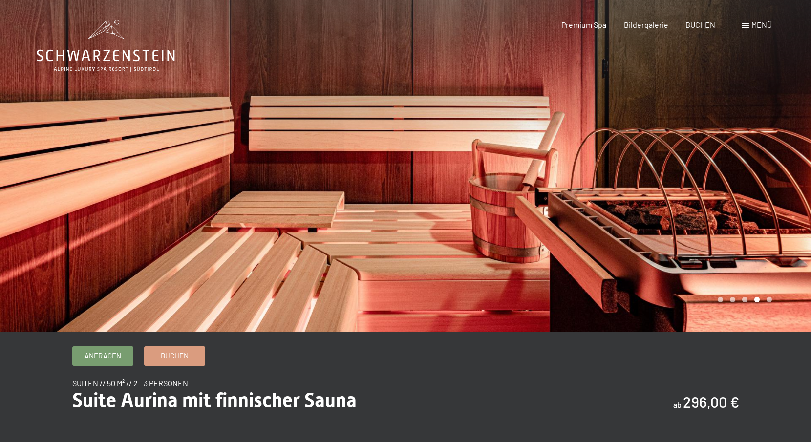
click at [770, 241] on div at bounding box center [607, 166] width 405 height 332
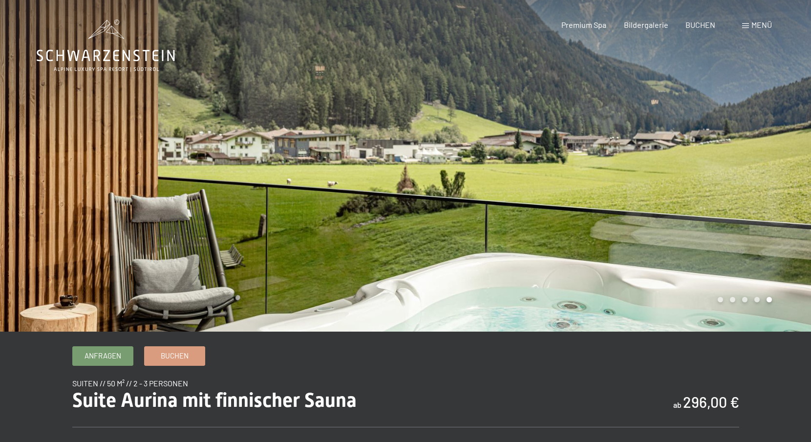
click at [770, 241] on div at bounding box center [607, 166] width 405 height 332
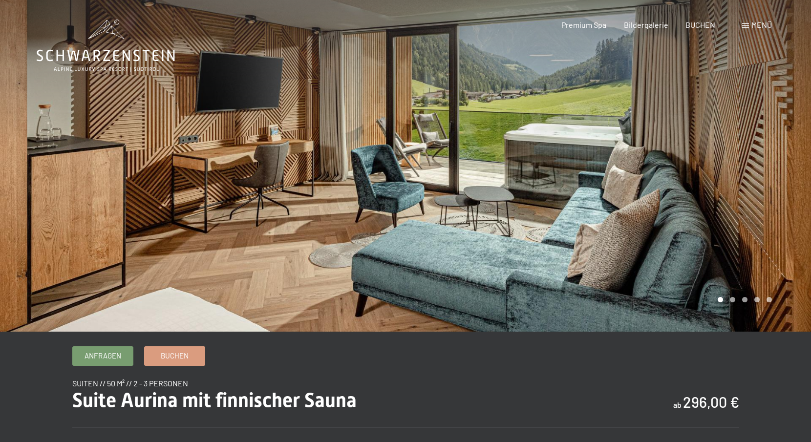
click at [770, 241] on div at bounding box center [607, 166] width 405 height 332
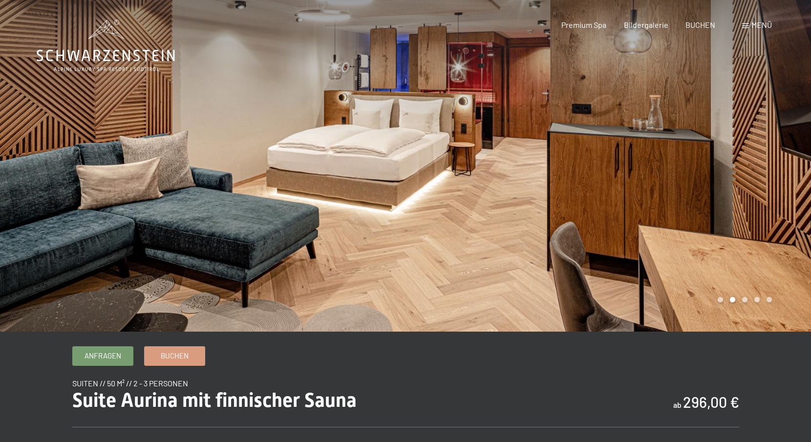
click at [770, 241] on div at bounding box center [607, 166] width 405 height 332
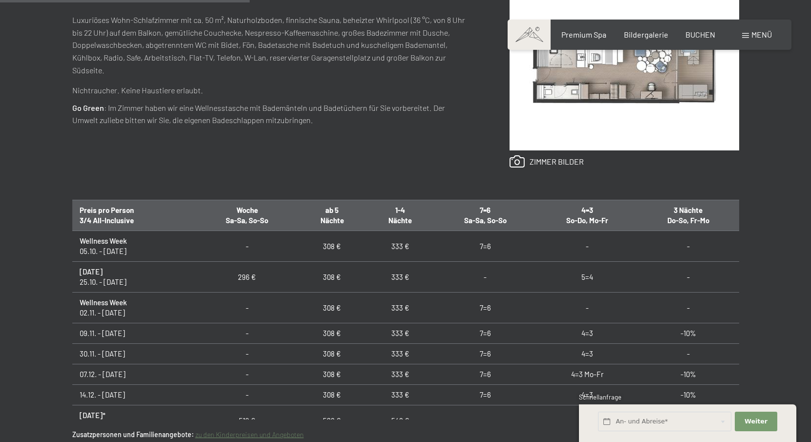
scroll to position [107, 0]
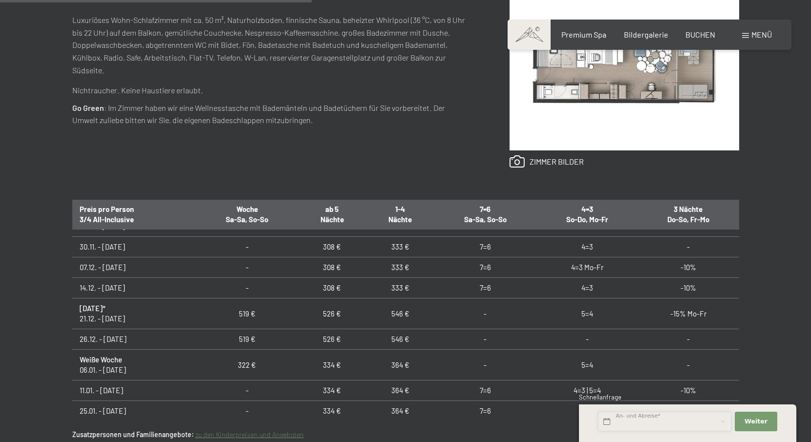
click at [686, 423] on input "text" at bounding box center [664, 422] width 133 height 20
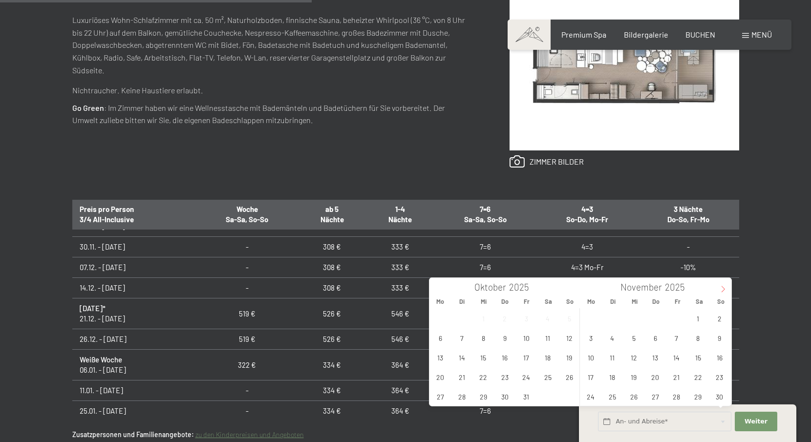
click at [721, 289] on icon at bounding box center [722, 289] width 7 height 7
type input "2026"
click at [721, 289] on icon at bounding box center [722, 289] width 7 height 7
type input "2026"
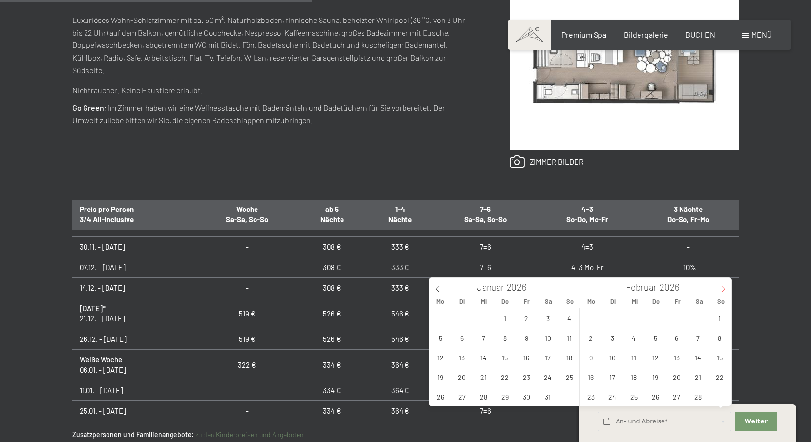
click at [721, 289] on icon at bounding box center [722, 289] width 7 height 7
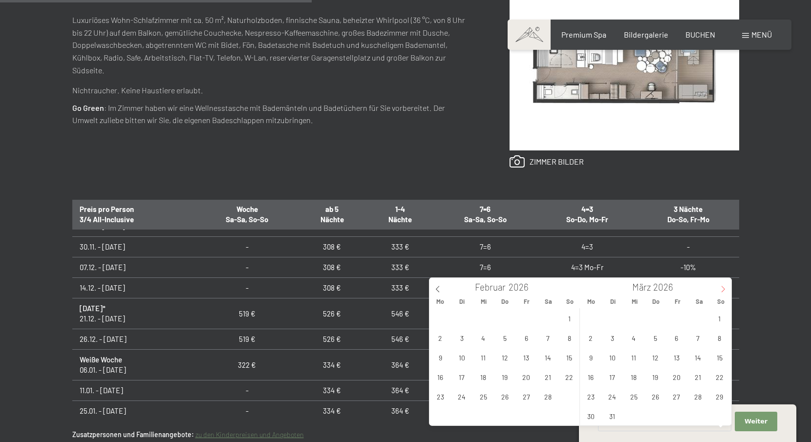
click at [721, 289] on icon at bounding box center [722, 289] width 7 height 7
click at [589, 339] on span "6" at bounding box center [590, 337] width 19 height 19
click at [682, 336] on span "10" at bounding box center [676, 337] width 19 height 19
type input "Mo. 06.04.2026 - Fr. 10.04.2026"
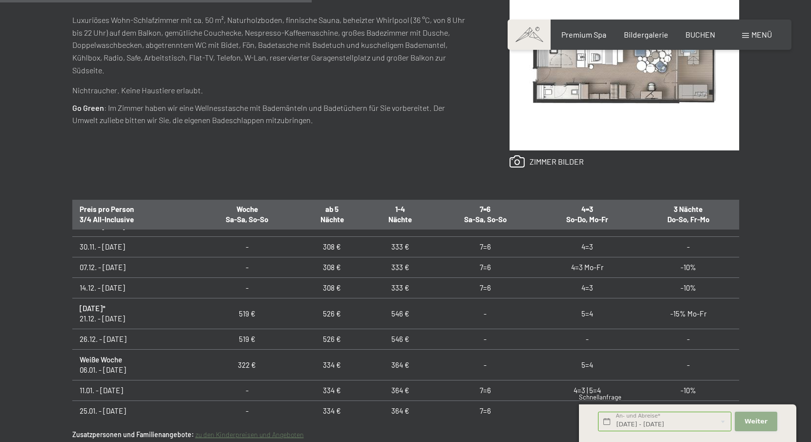
click at [757, 420] on span "Weiter" at bounding box center [755, 421] width 23 height 9
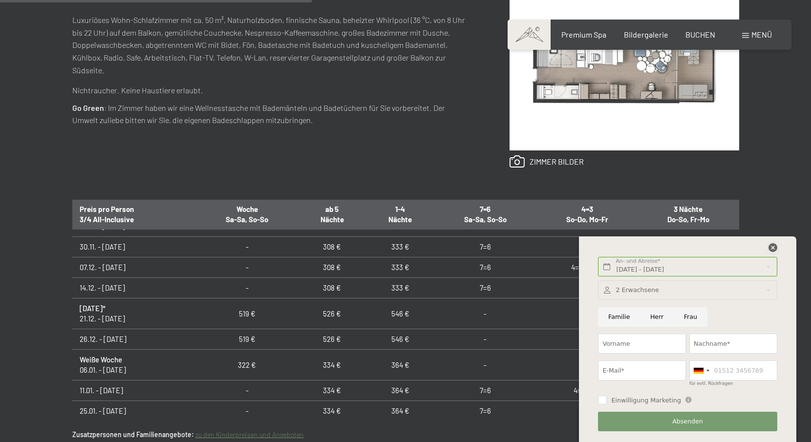
click at [773, 250] on icon at bounding box center [772, 247] width 9 height 9
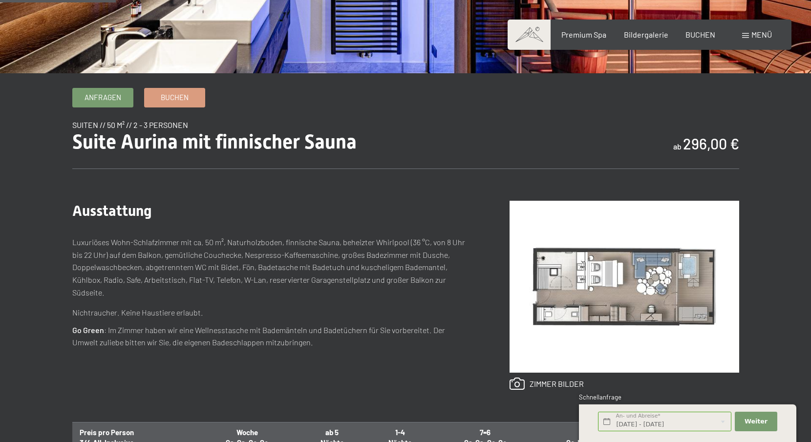
scroll to position [179, 0]
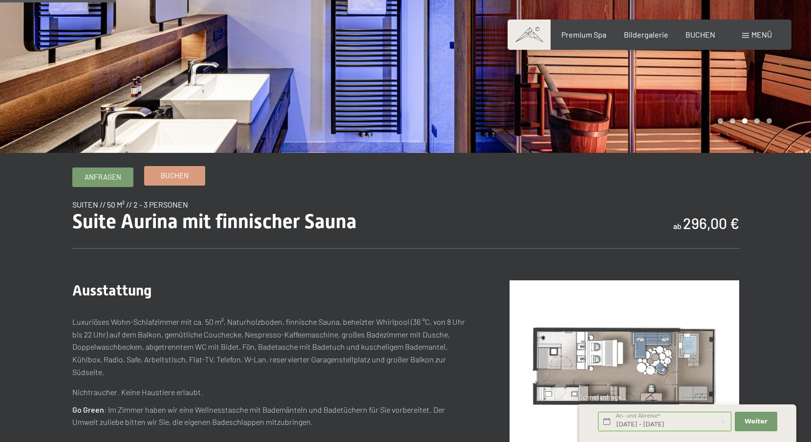
click at [183, 180] on span "Buchen" at bounding box center [175, 175] width 28 height 10
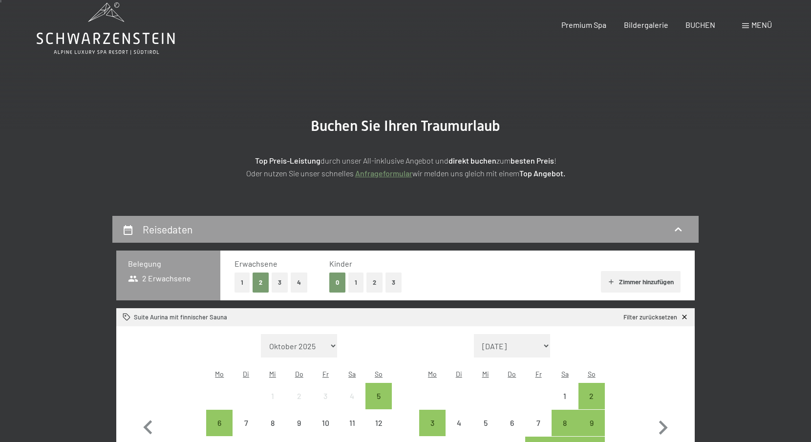
scroll to position [172, 0]
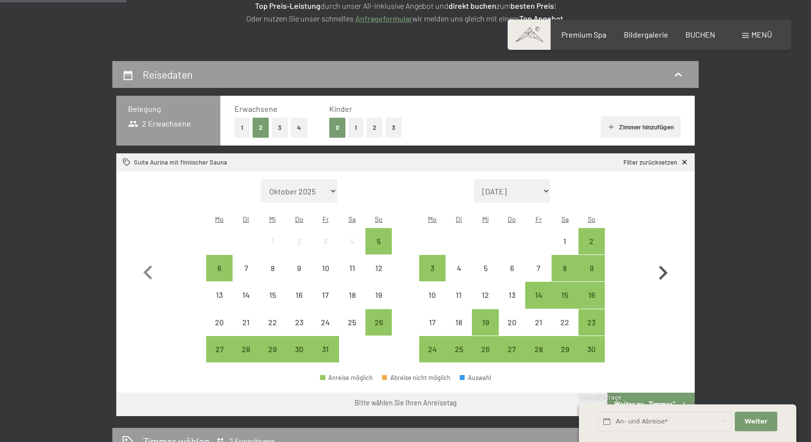
click at [663, 268] on icon "button" at bounding box center [663, 273] width 9 height 14
select select "[DATE]"
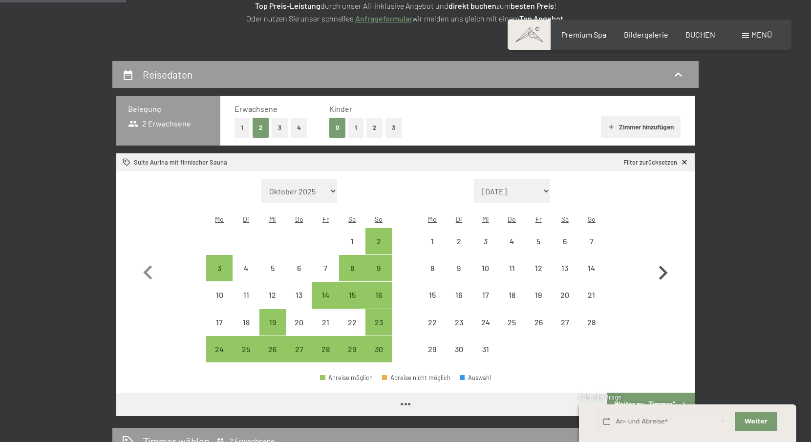
click at [663, 268] on icon "button" at bounding box center [663, 273] width 9 height 14
select select "[DATE]"
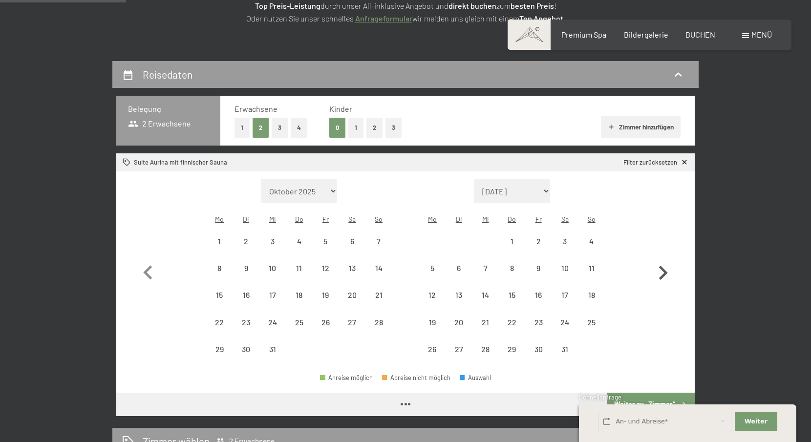
select select "[DATE]"
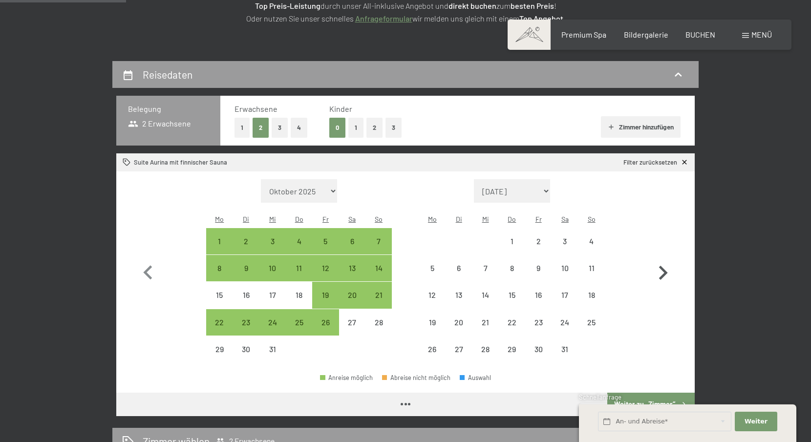
select select "[DATE]"
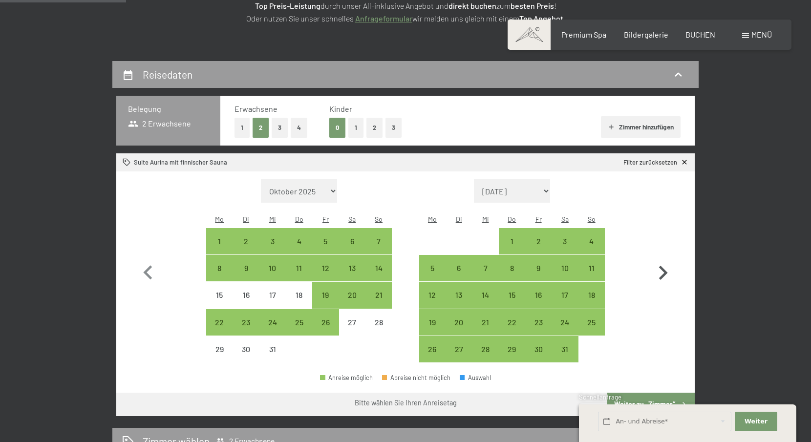
click at [663, 268] on icon "button" at bounding box center [663, 273] width 9 height 14
select select "[DATE]"
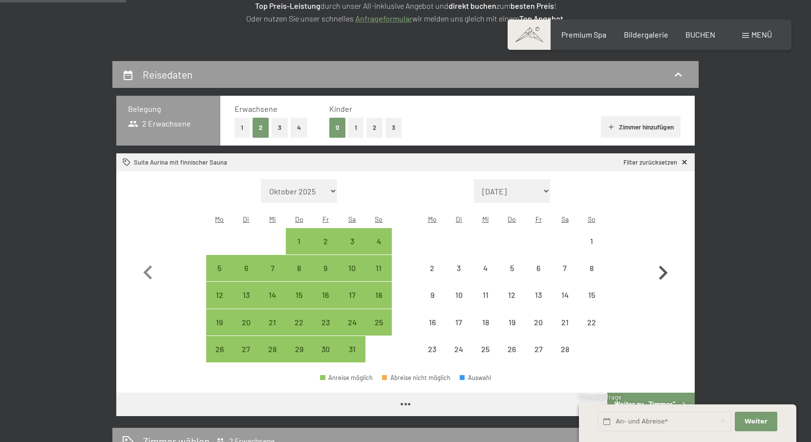
click at [663, 267] on icon "button" at bounding box center [663, 273] width 9 height 14
select select "[DATE]"
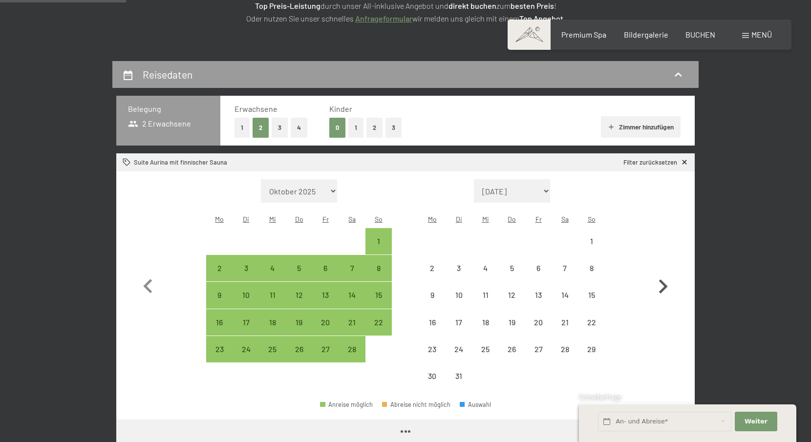
click at [663, 272] on icon "button" at bounding box center [662, 286] width 28 height 28
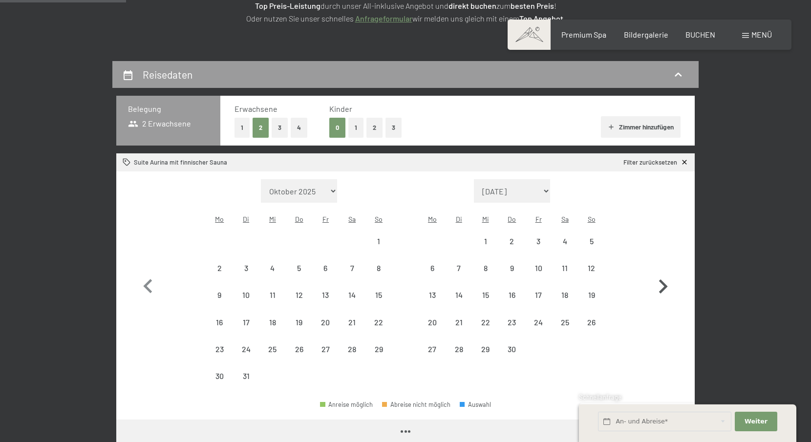
select select "[DATE]"
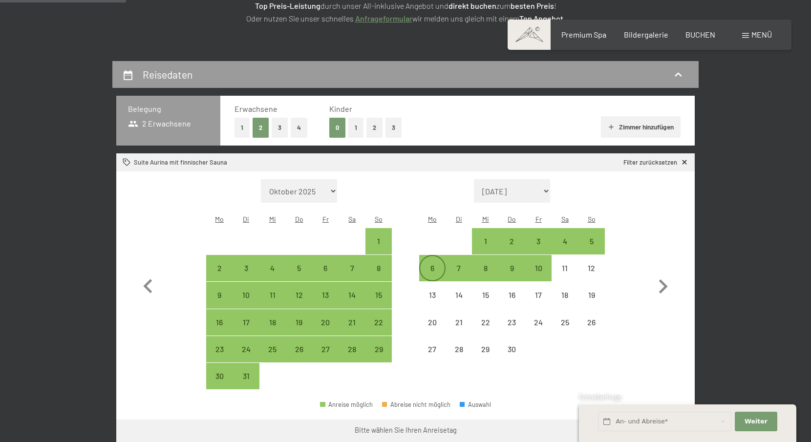
click at [433, 264] on div "6" at bounding box center [432, 276] width 24 height 24
select select "[DATE]"
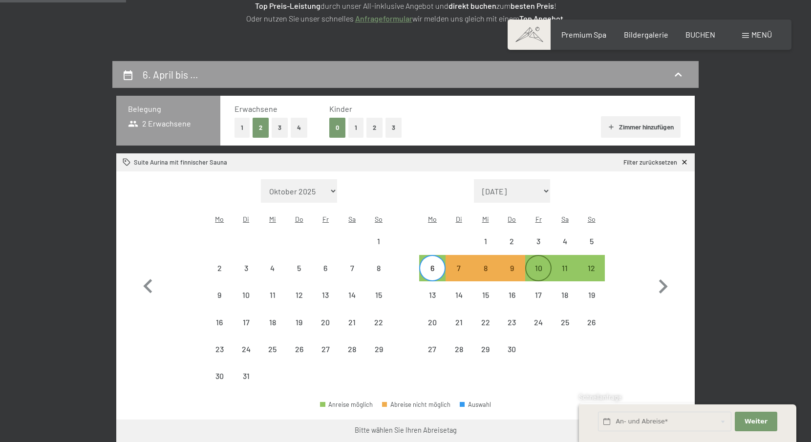
click at [538, 264] on div "10" at bounding box center [538, 276] width 24 height 24
select select "[DATE]"
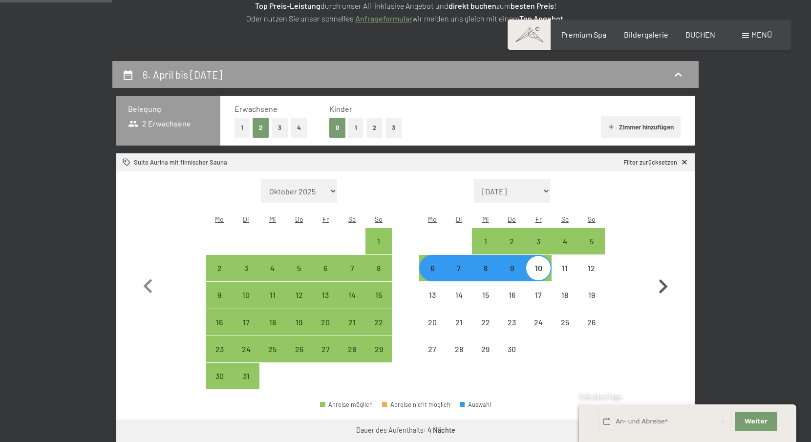
scroll to position [361, 0]
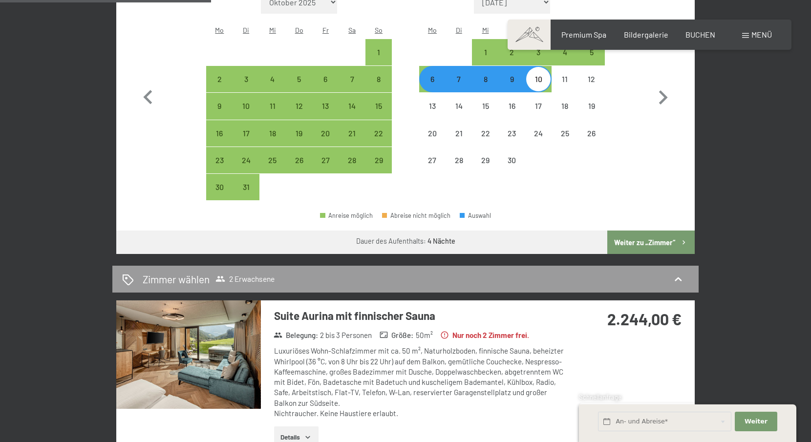
click at [660, 230] on button "Weiter zu „Zimmer“" at bounding box center [650, 241] width 87 height 23
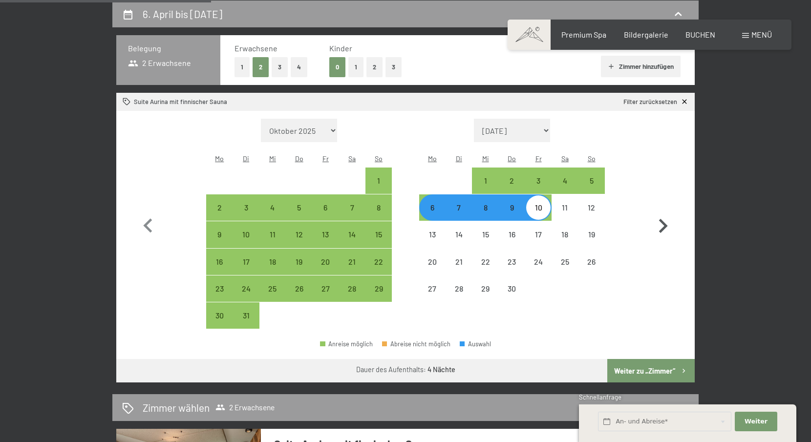
select select "[DATE]"
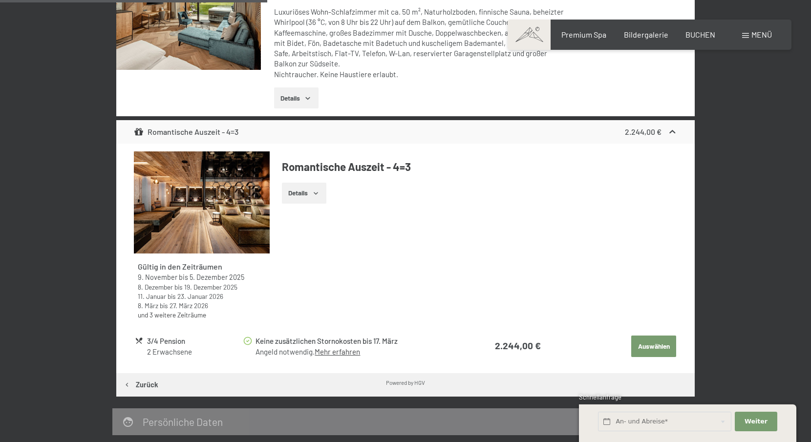
scroll to position [251, 0]
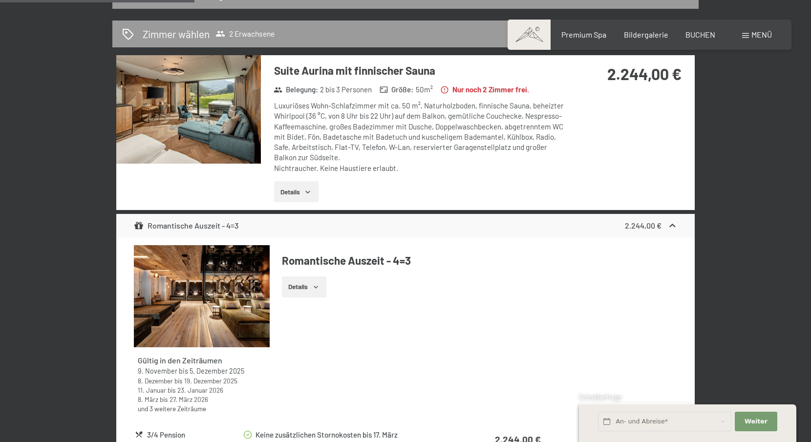
click at [229, 112] on img at bounding box center [188, 109] width 145 height 108
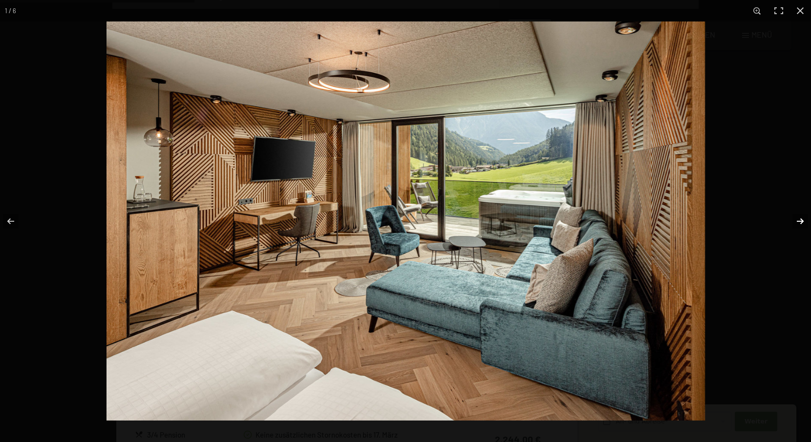
click at [799, 220] on button "button" at bounding box center [793, 221] width 34 height 49
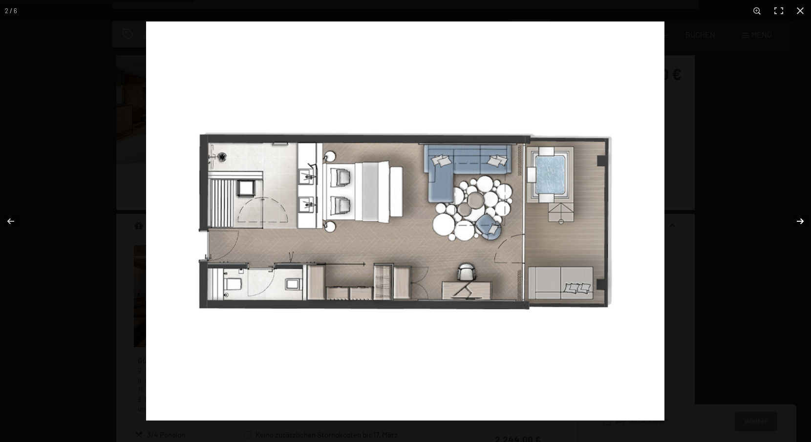
click at [799, 220] on button "button" at bounding box center [793, 221] width 34 height 49
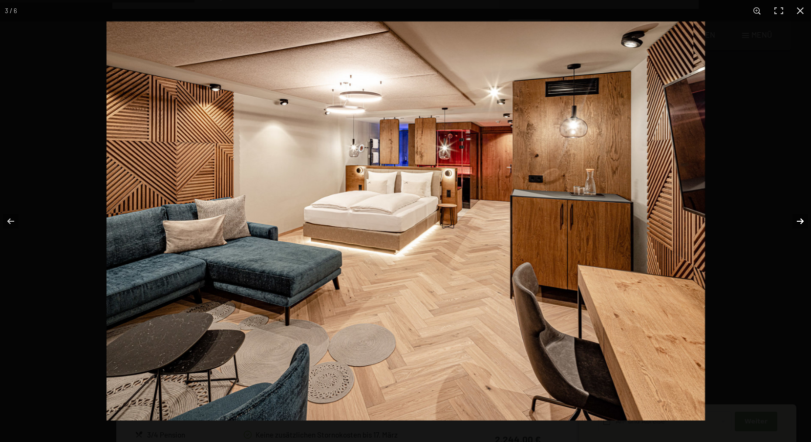
click at [797, 220] on button "button" at bounding box center [793, 221] width 34 height 49
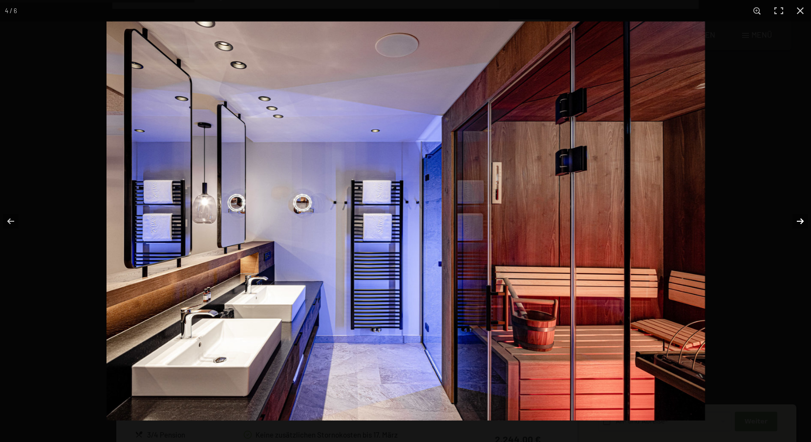
click at [797, 226] on button "button" at bounding box center [793, 221] width 34 height 49
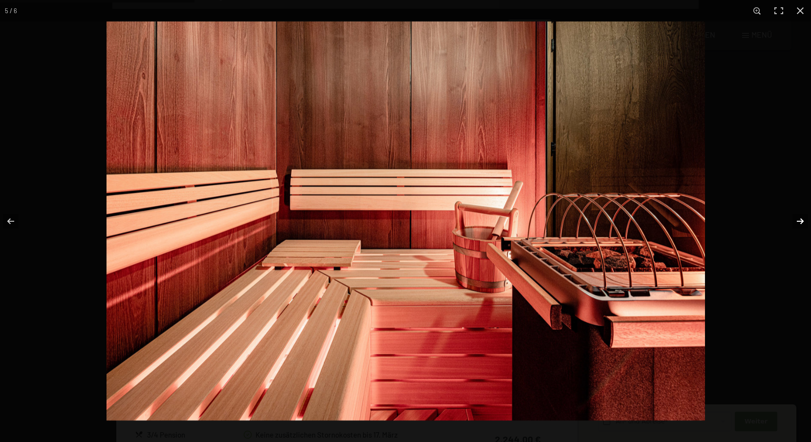
click at [800, 223] on button "button" at bounding box center [793, 221] width 34 height 49
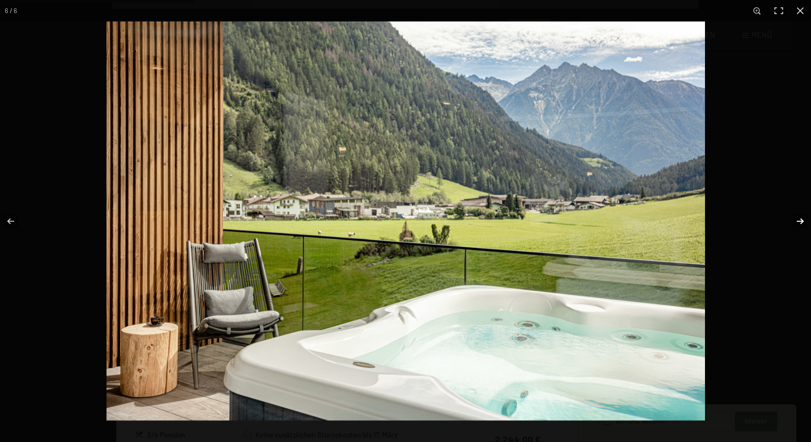
click at [795, 219] on button "button" at bounding box center [793, 221] width 34 height 49
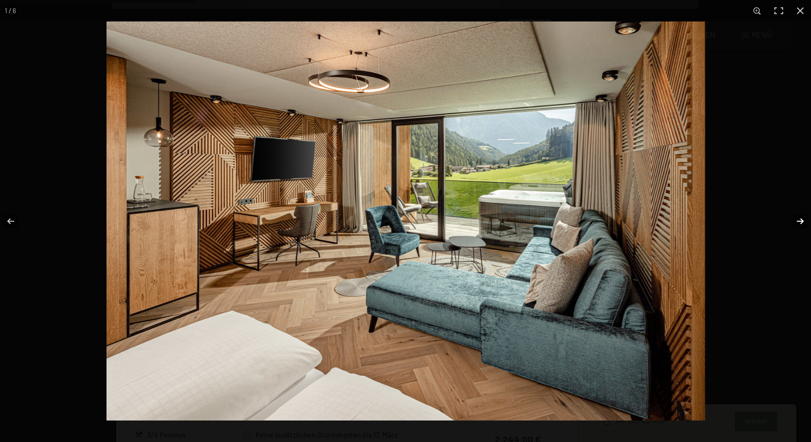
click at [794, 219] on button "button" at bounding box center [793, 221] width 34 height 49
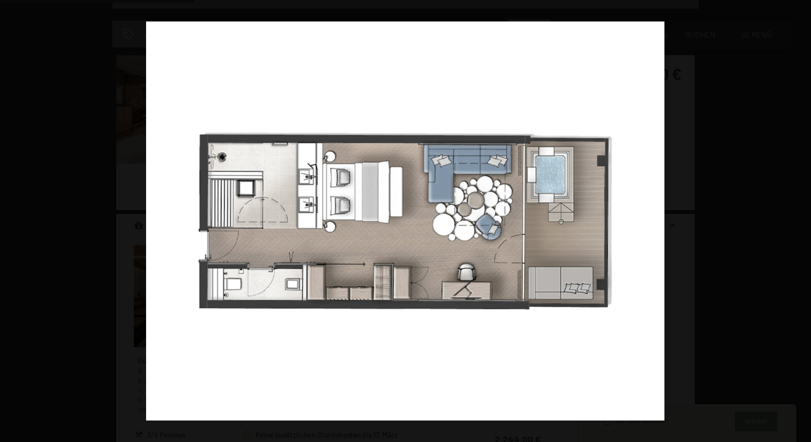
click at [794, 219] on button "button" at bounding box center [793, 221] width 34 height 49
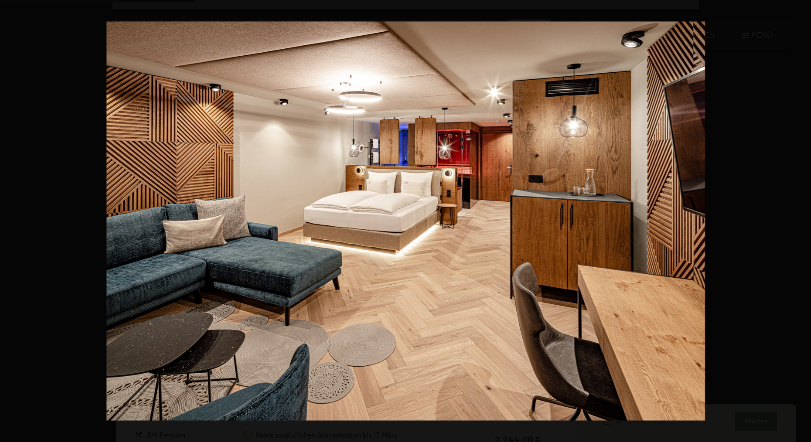
click at [794, 219] on button "button" at bounding box center [793, 221] width 34 height 49
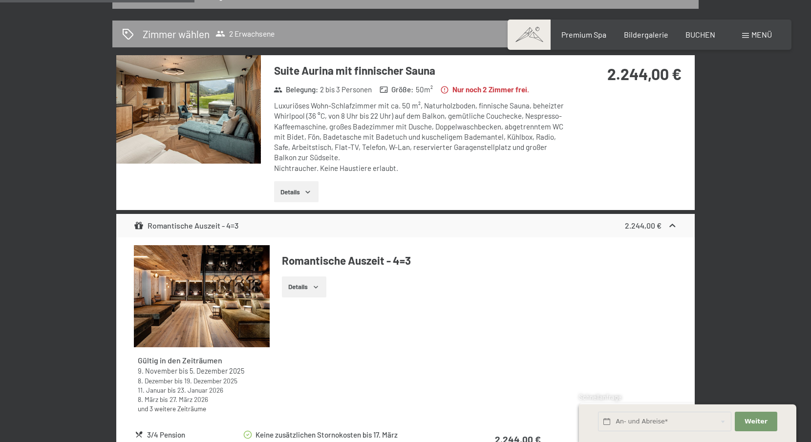
click at [0, 0] on button "button" at bounding box center [0, 0] width 0 height 0
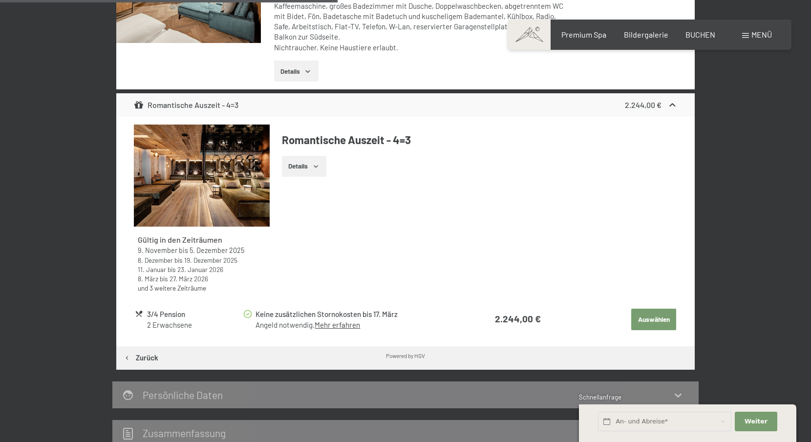
scroll to position [454, 0]
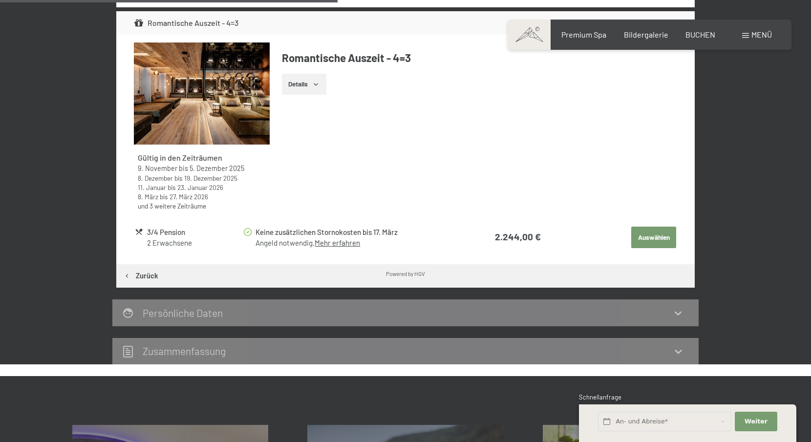
click at [655, 230] on button "Auswählen" at bounding box center [653, 237] width 45 height 21
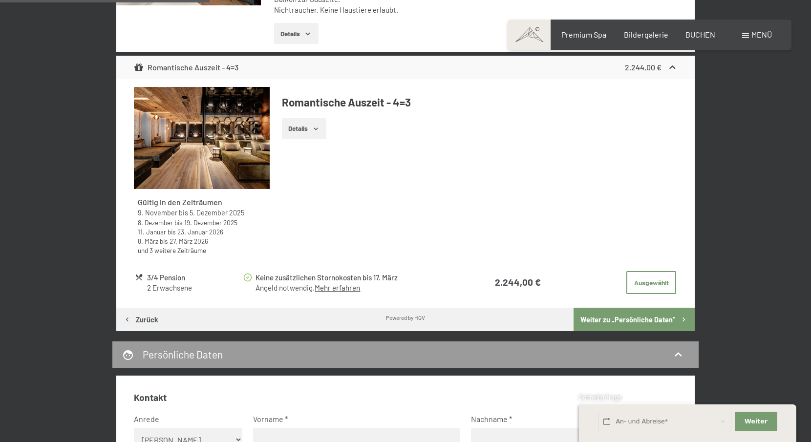
scroll to position [496, 0]
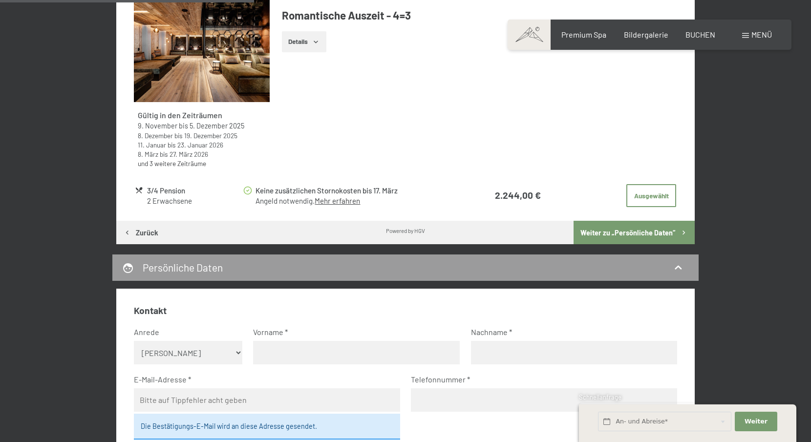
click at [648, 228] on button "Weiter zu „Persönliche Daten“" at bounding box center [633, 232] width 121 height 23
click at [648, 227] on button "Weiter zu „Persönliche Daten“" at bounding box center [633, 232] width 121 height 23
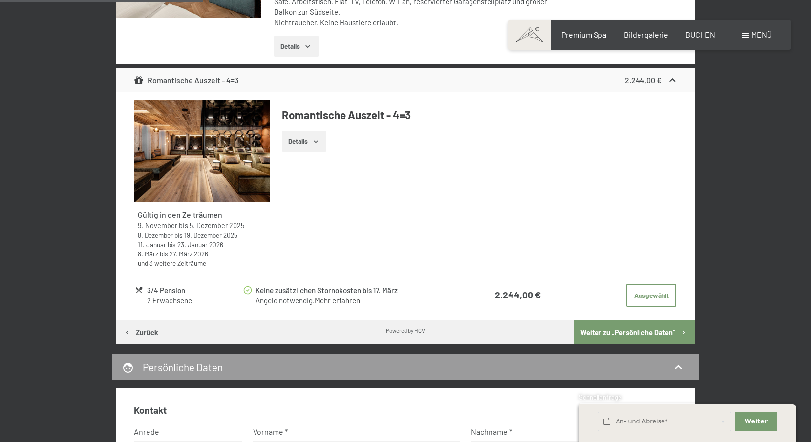
scroll to position [305, 0]
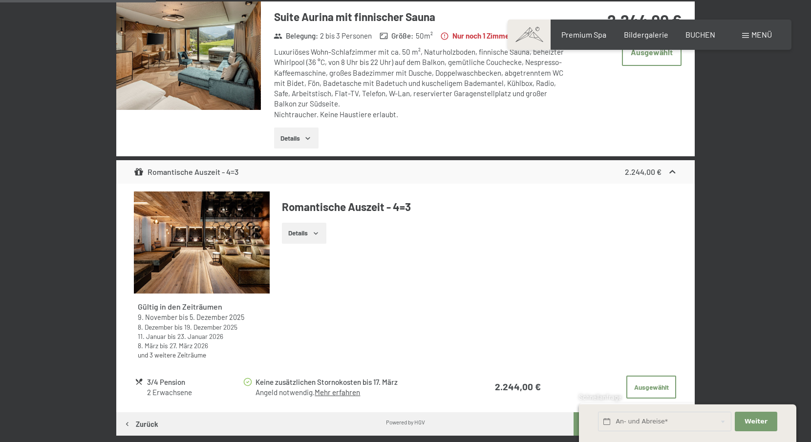
click at [310, 229] on button "Details" at bounding box center [304, 233] width 44 height 21
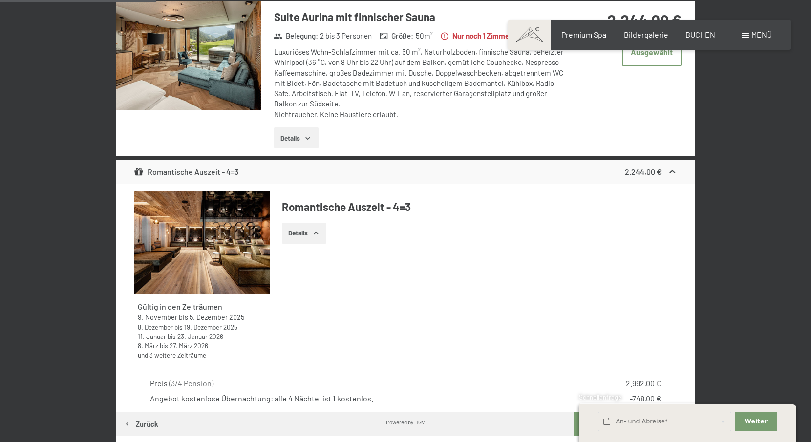
scroll to position [118, 0]
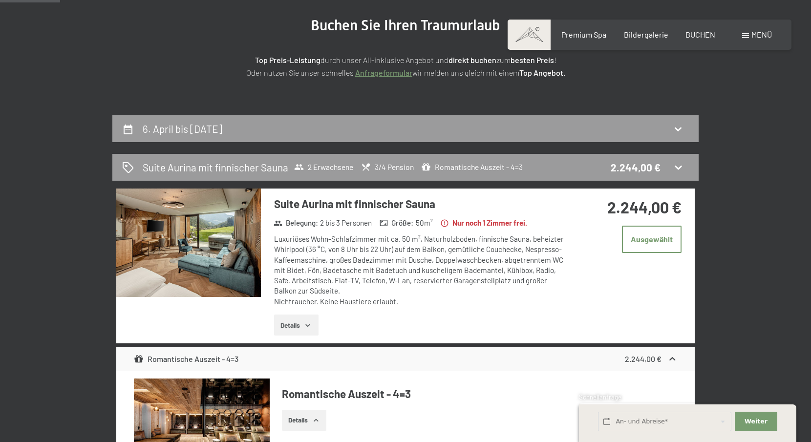
click at [200, 229] on img at bounding box center [188, 242] width 145 height 108
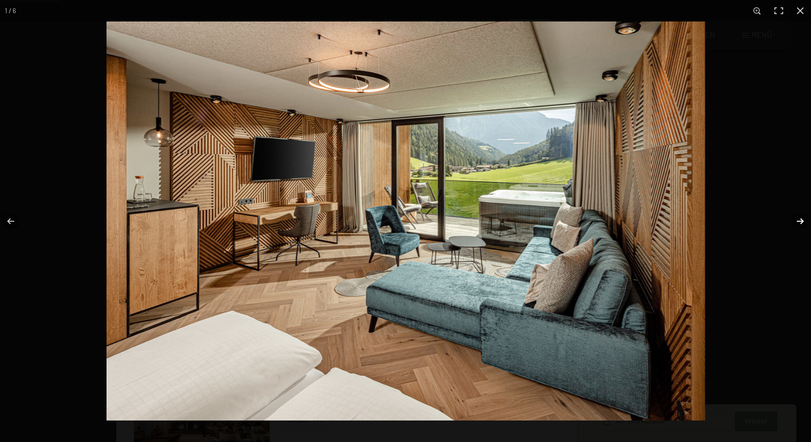
click at [794, 216] on button "button" at bounding box center [793, 221] width 34 height 49
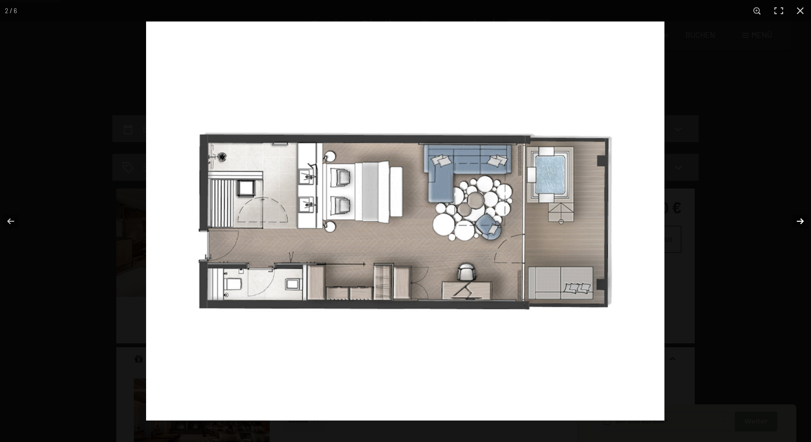
click at [794, 216] on button "button" at bounding box center [793, 221] width 34 height 49
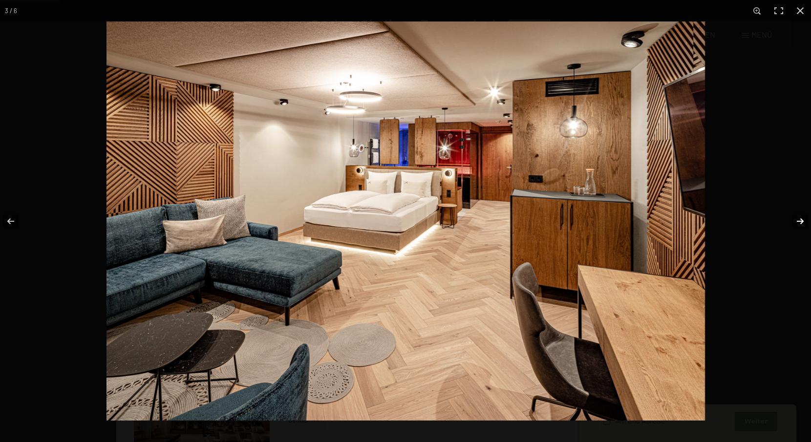
click at [793, 215] on button "button" at bounding box center [793, 221] width 34 height 49
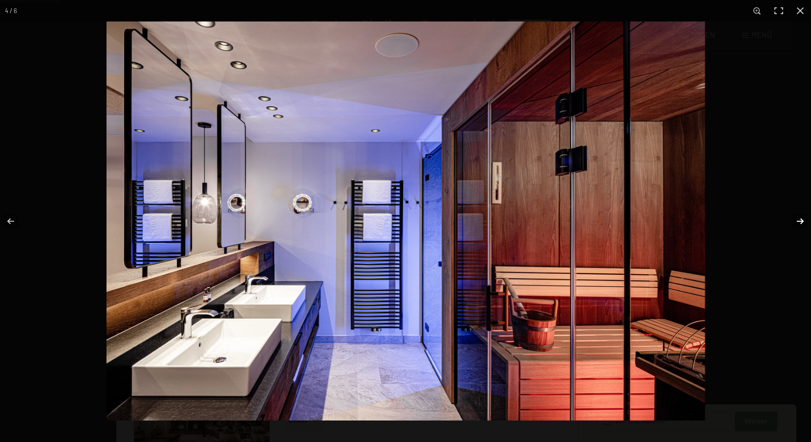
click at [793, 215] on button "button" at bounding box center [793, 221] width 34 height 49
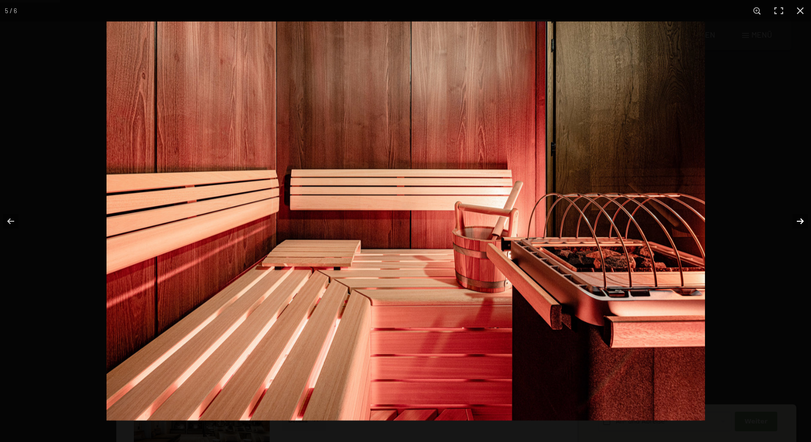
click at [793, 215] on button "button" at bounding box center [793, 221] width 34 height 49
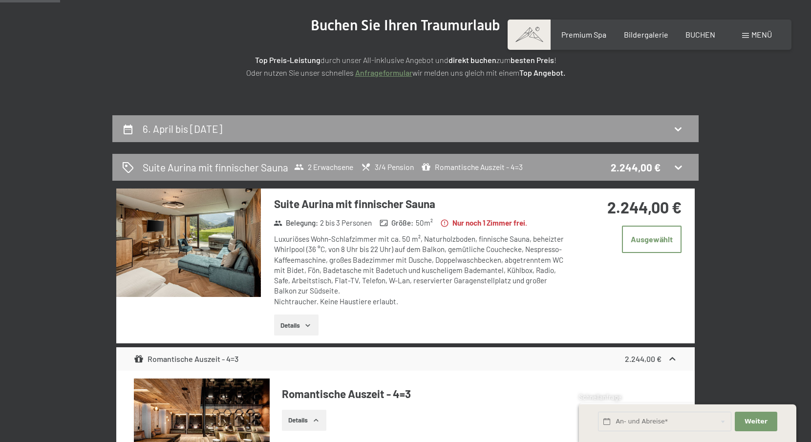
click at [0, 0] on button "button" at bounding box center [0, 0] width 0 height 0
